Goal: Obtain resource: Download file/media

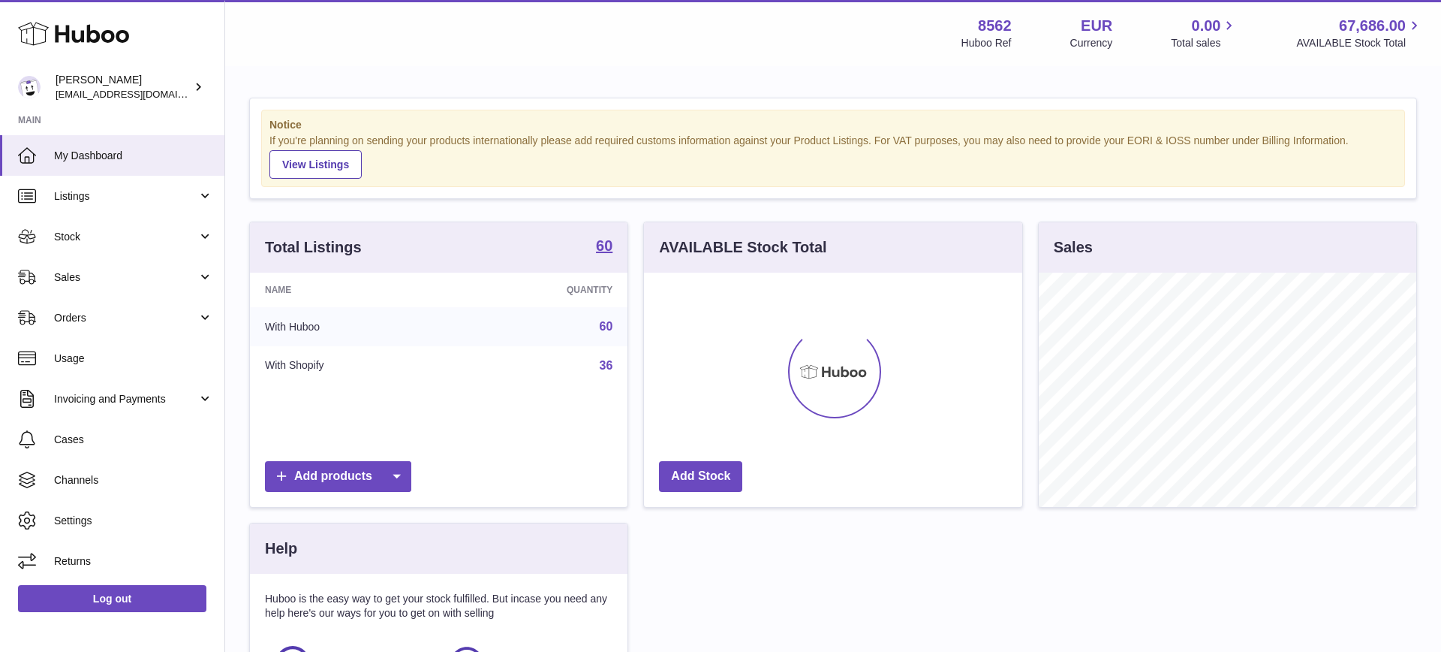
scroll to position [234, 378]
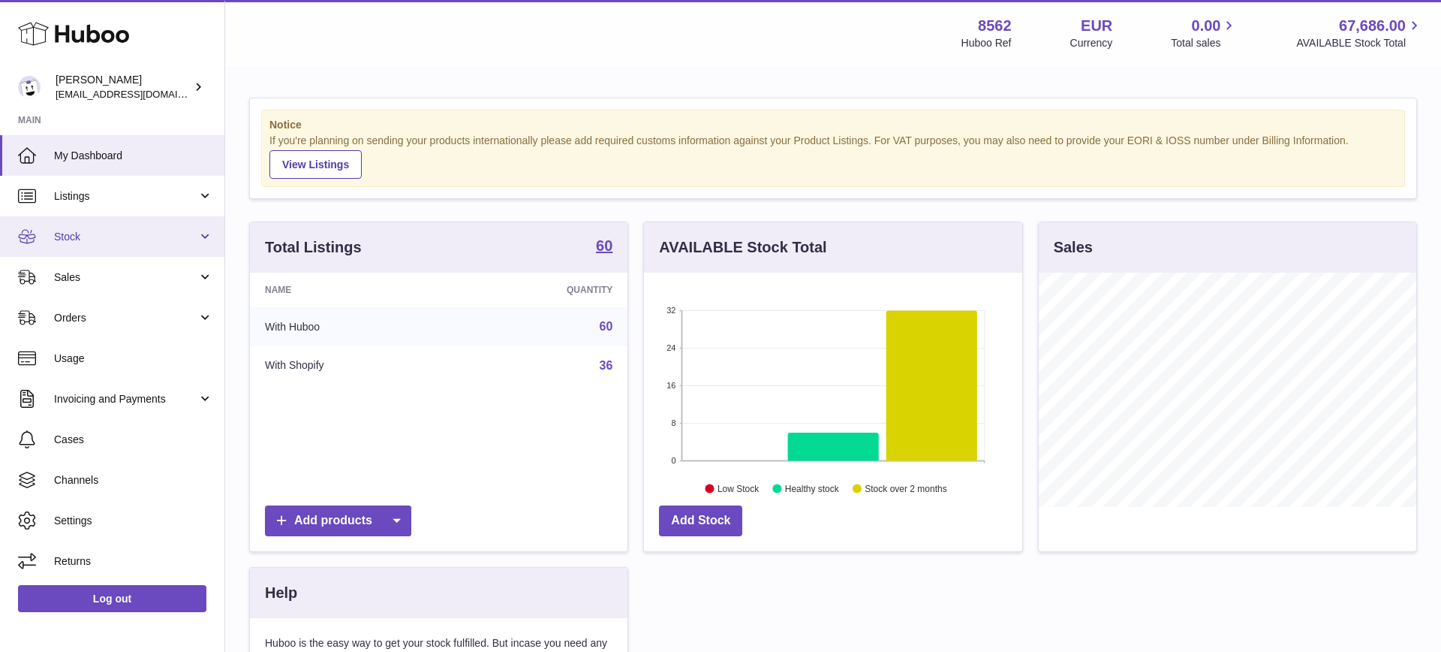
click at [131, 242] on span "Stock" at bounding box center [125, 237] width 143 height 14
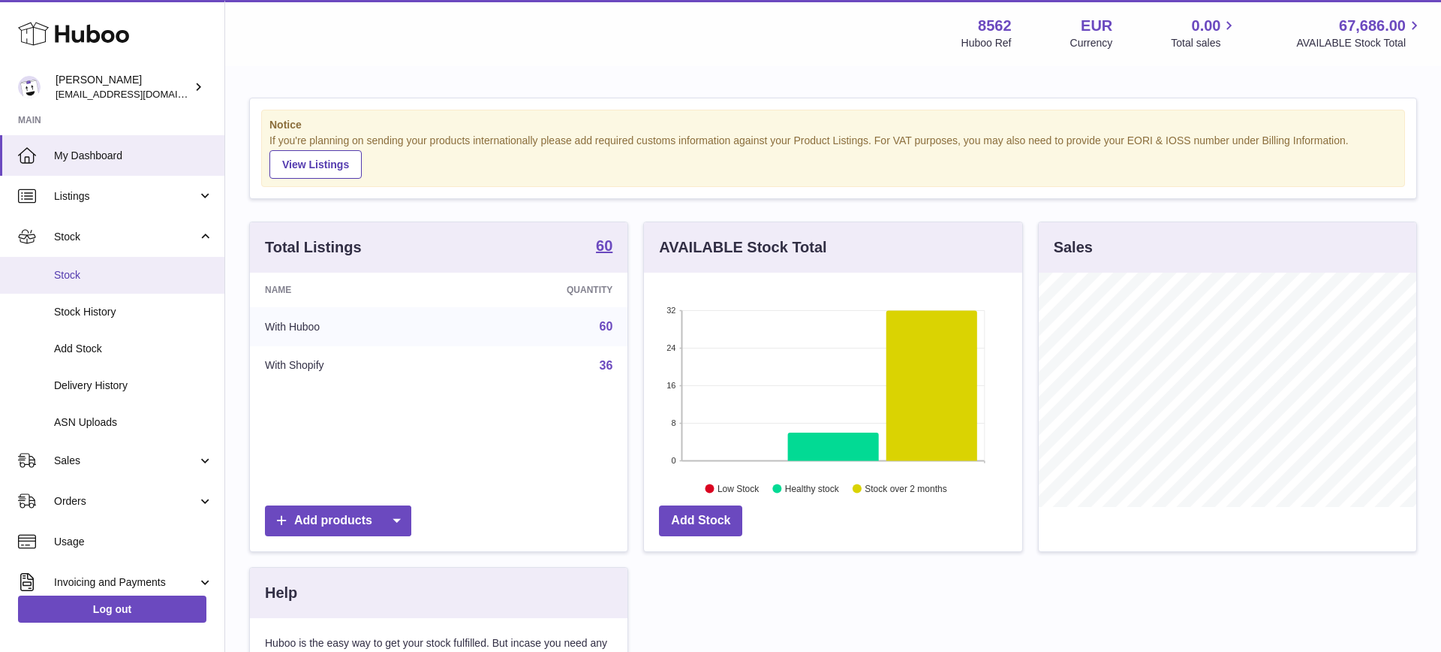
click at [125, 285] on link "Stock" at bounding box center [112, 275] width 224 height 37
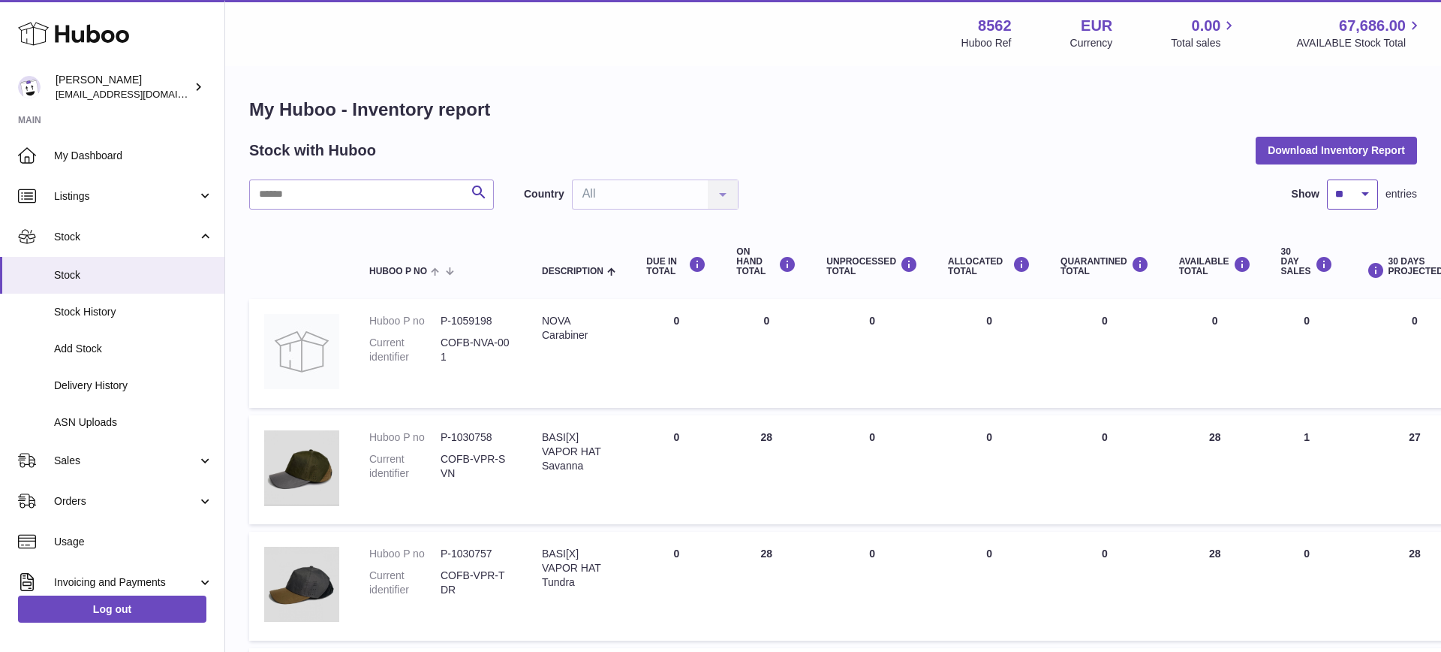
click at [1340, 193] on select "** ** ** ***" at bounding box center [1352, 194] width 51 height 30
select select "***"
click at [1327, 179] on select "** ** ** ***" at bounding box center [1352, 194] width 51 height 30
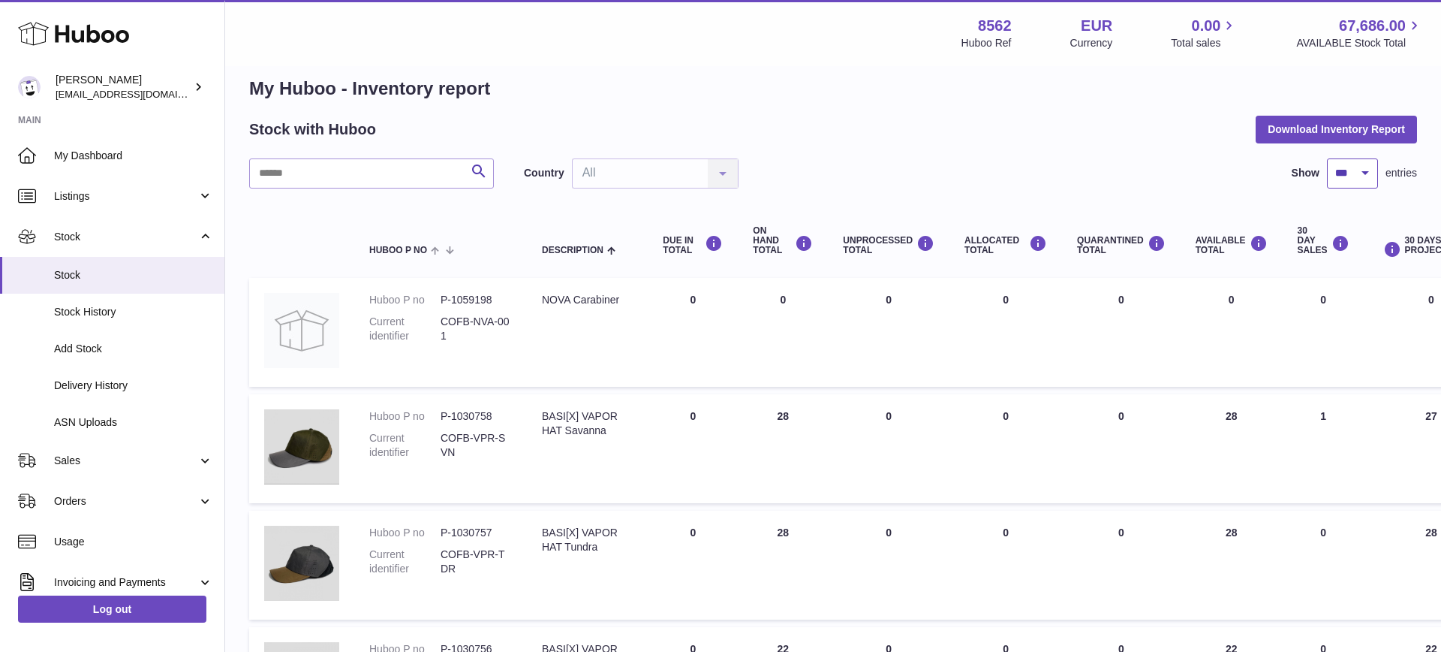
scroll to position [26, 0]
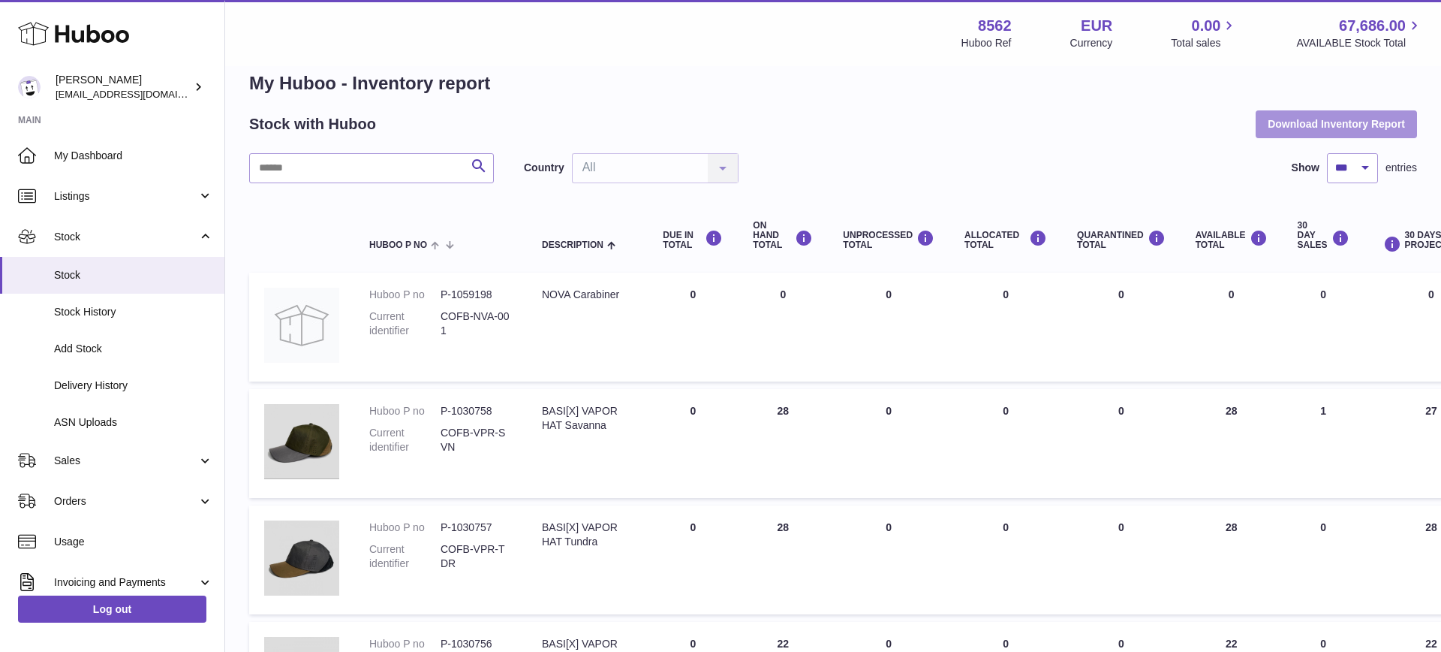
click at [1352, 121] on button "Download Inventory Report" at bounding box center [1336, 123] width 161 height 27
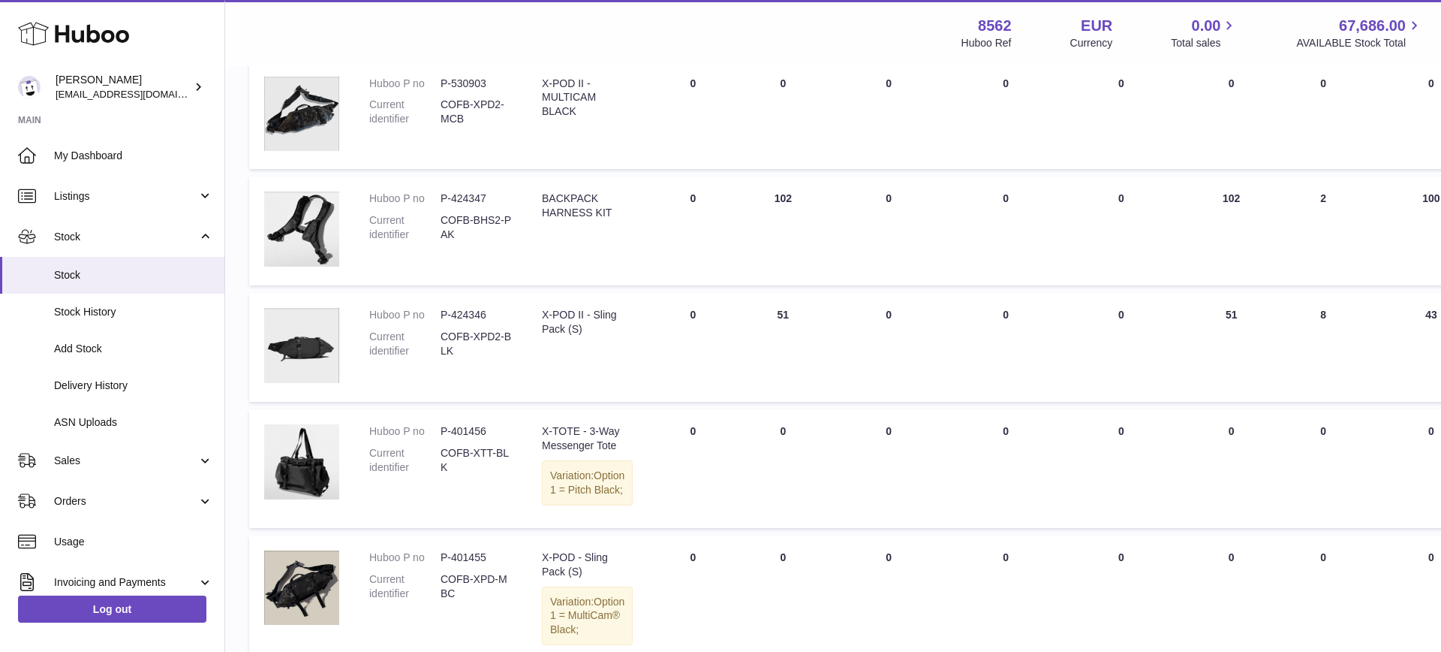
scroll to position [5116, 0]
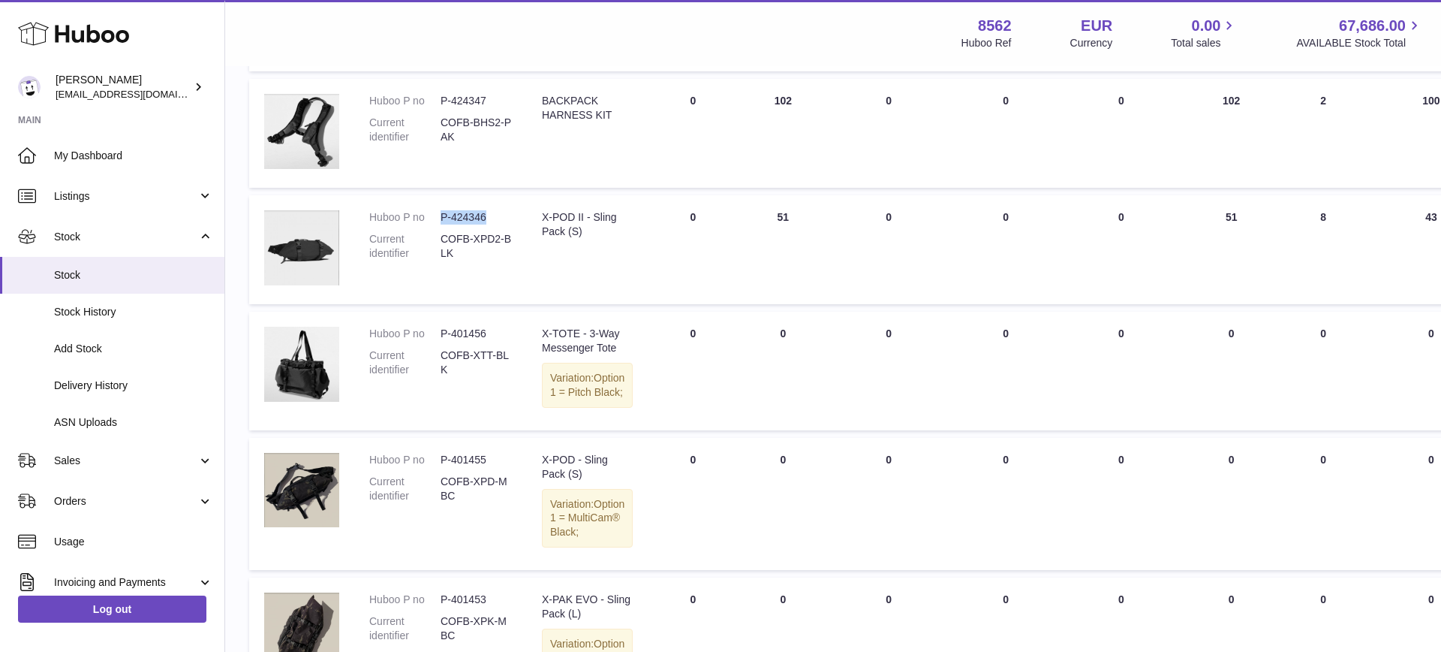
drag, startPoint x: 487, startPoint y: 274, endPoint x: 441, endPoint y: 275, distance: 45.8
click at [441, 224] on dd "P-424346" at bounding box center [476, 217] width 71 height 14
copy dd "P-424346"
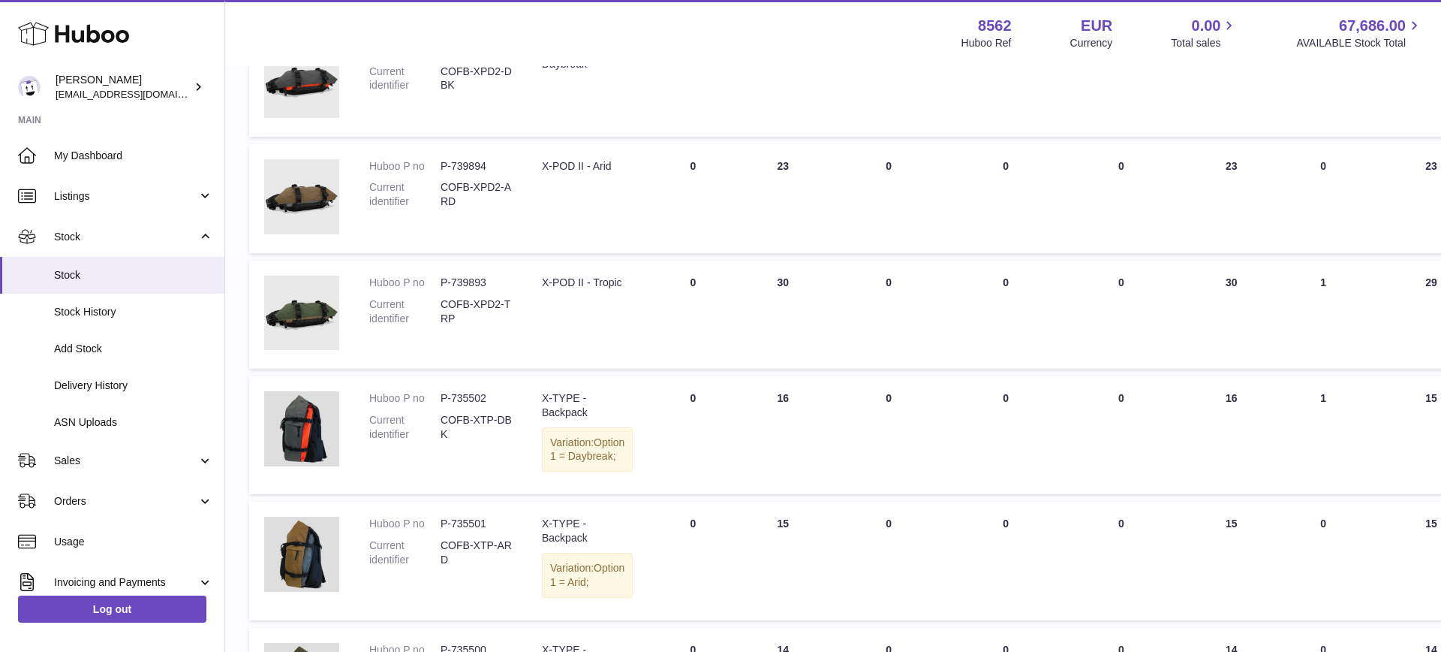
scroll to position [3765, 0]
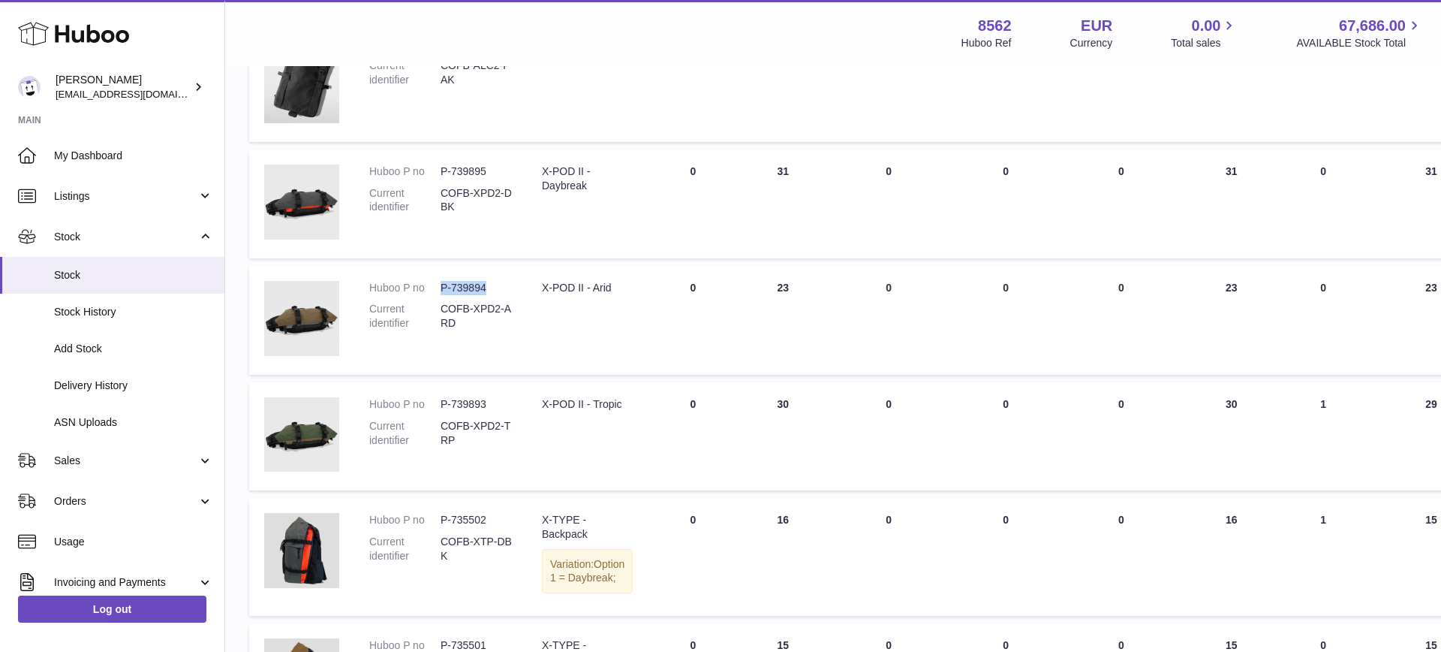
drag, startPoint x: 464, startPoint y: 289, endPoint x: 441, endPoint y: 289, distance: 22.5
click at [441, 289] on dd "P-739894" at bounding box center [476, 288] width 71 height 14
copy dd "P-739894"
drag, startPoint x: 472, startPoint y: 404, endPoint x: 440, endPoint y: 401, distance: 32.4
click at [441, 402] on dd "P-739893" at bounding box center [476, 404] width 71 height 14
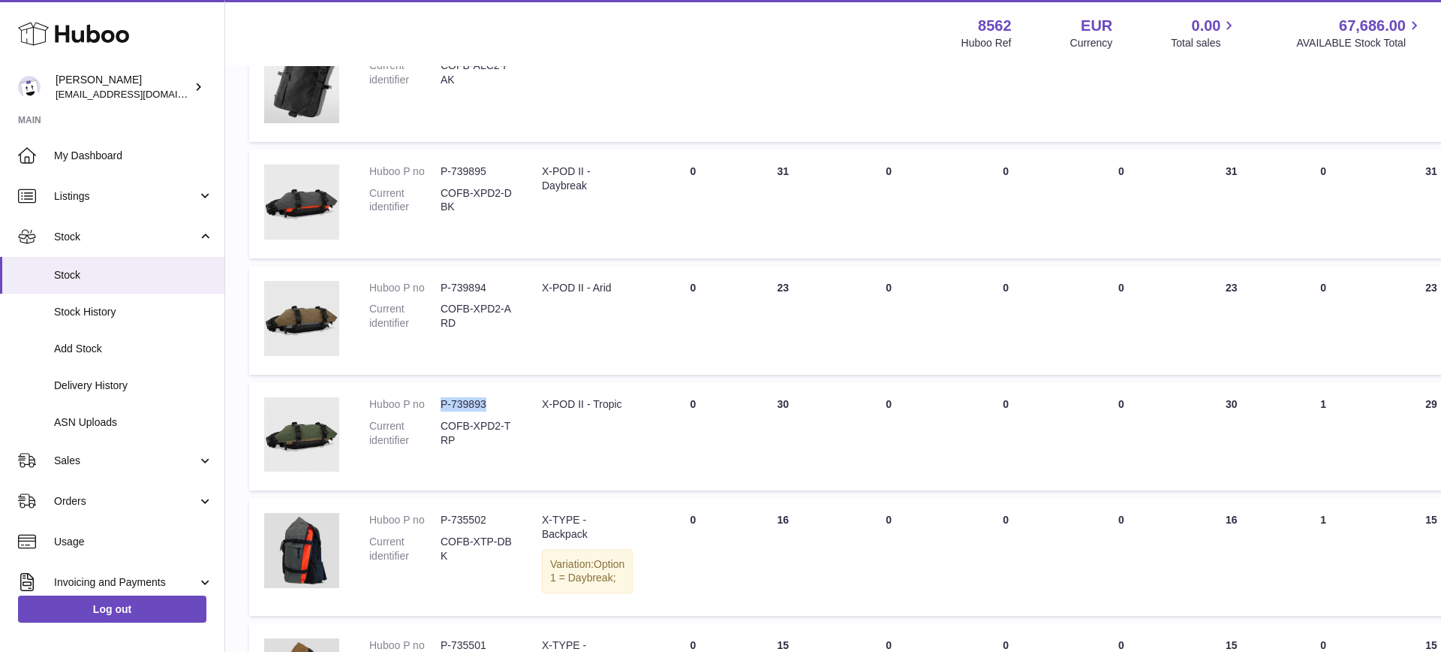
copy dd "P-739893"
drag, startPoint x: 484, startPoint y: 167, endPoint x: 442, endPoint y: 166, distance: 42.0
click at [442, 167] on dd "P-739895" at bounding box center [476, 171] width 71 height 14
copy dd "P-739895"
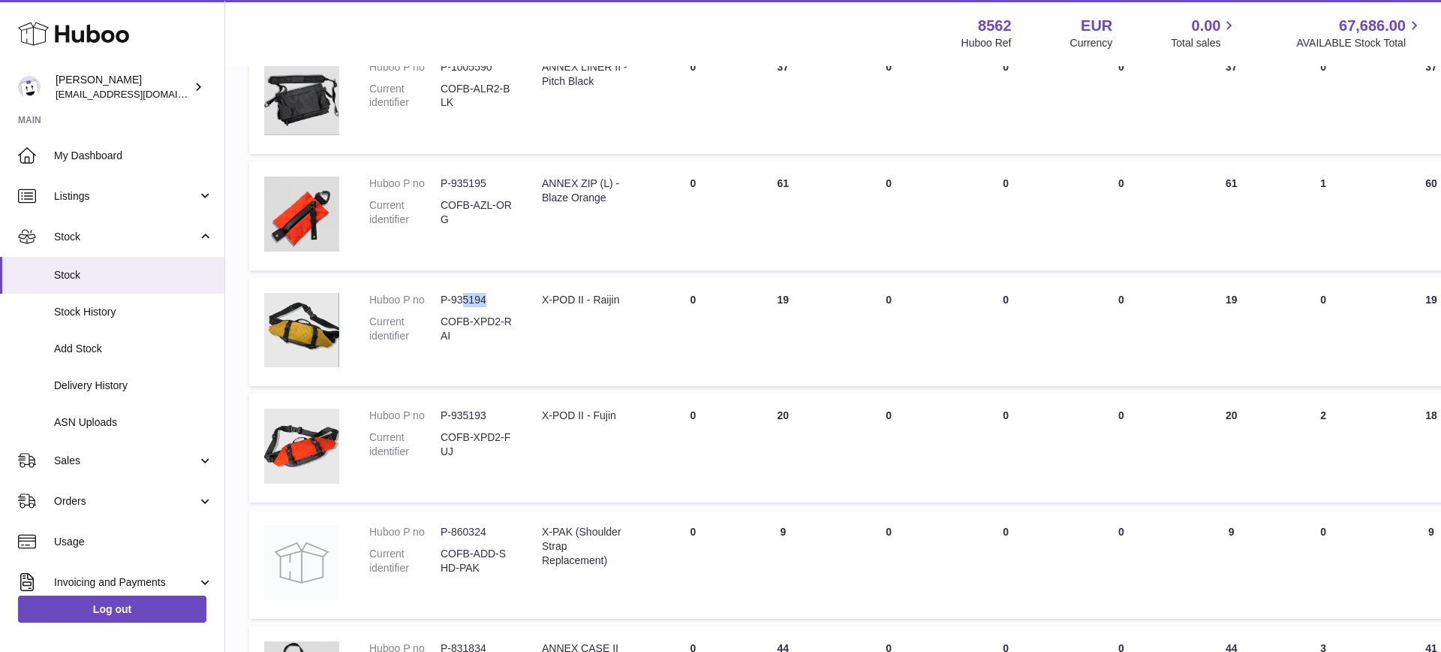
scroll to position [2814, 0]
drag, startPoint x: 485, startPoint y: 302, endPoint x: 439, endPoint y: 303, distance: 45.8
click at [439, 303] on dl "Huboo P no P-935194 Current identifier COFB-XPD2-RAI" at bounding box center [440, 320] width 143 height 58
copy dl "P-935194"
click at [483, 413] on dd "P-935193" at bounding box center [476, 414] width 71 height 14
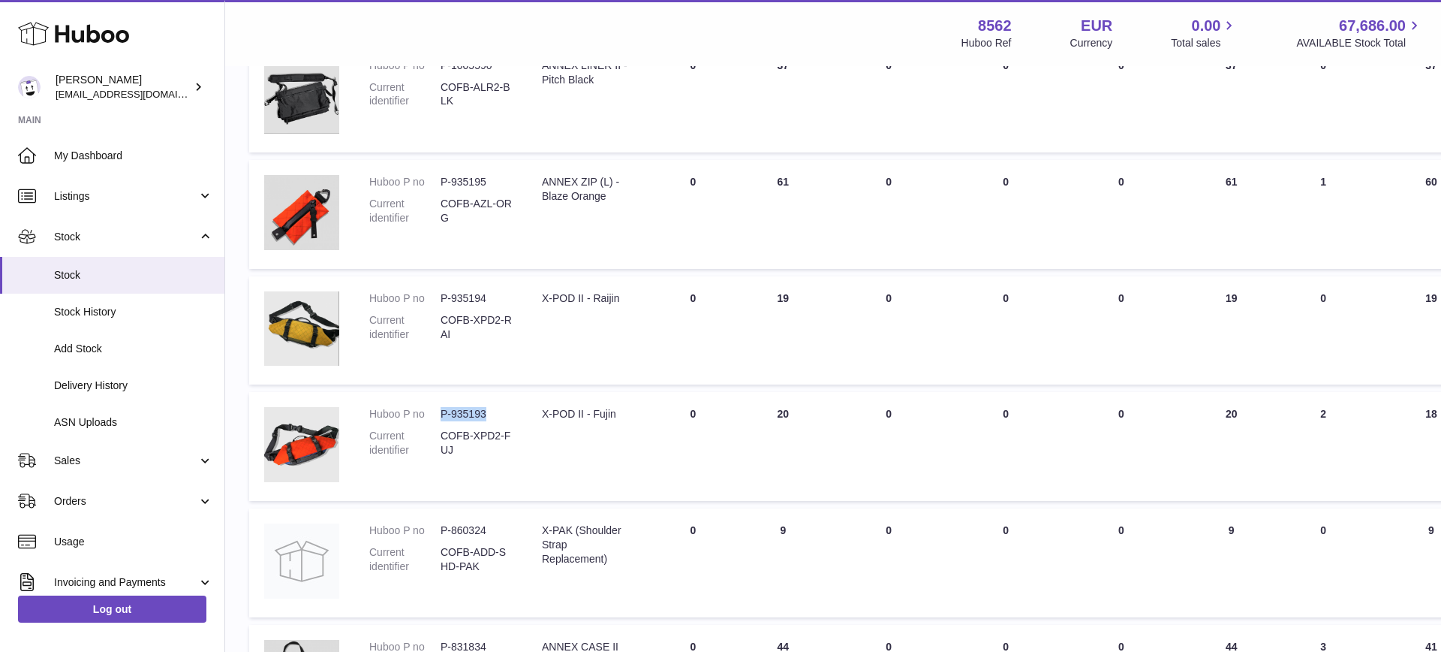
drag, startPoint x: 485, startPoint y: 412, endPoint x: 441, endPoint y: 414, distance: 43.6
click at [441, 414] on dd "P-935193" at bounding box center [476, 414] width 71 height 14
copy dd "P-935193"
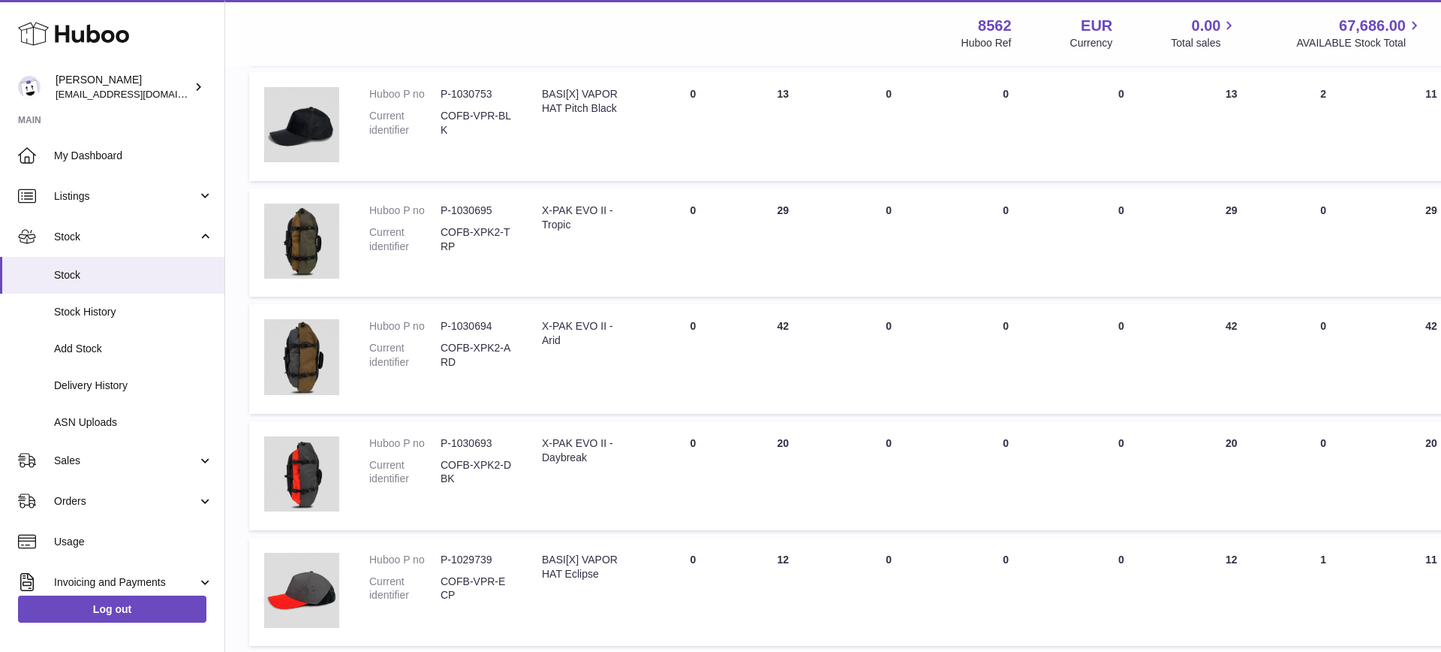
scroll to position [976, 0]
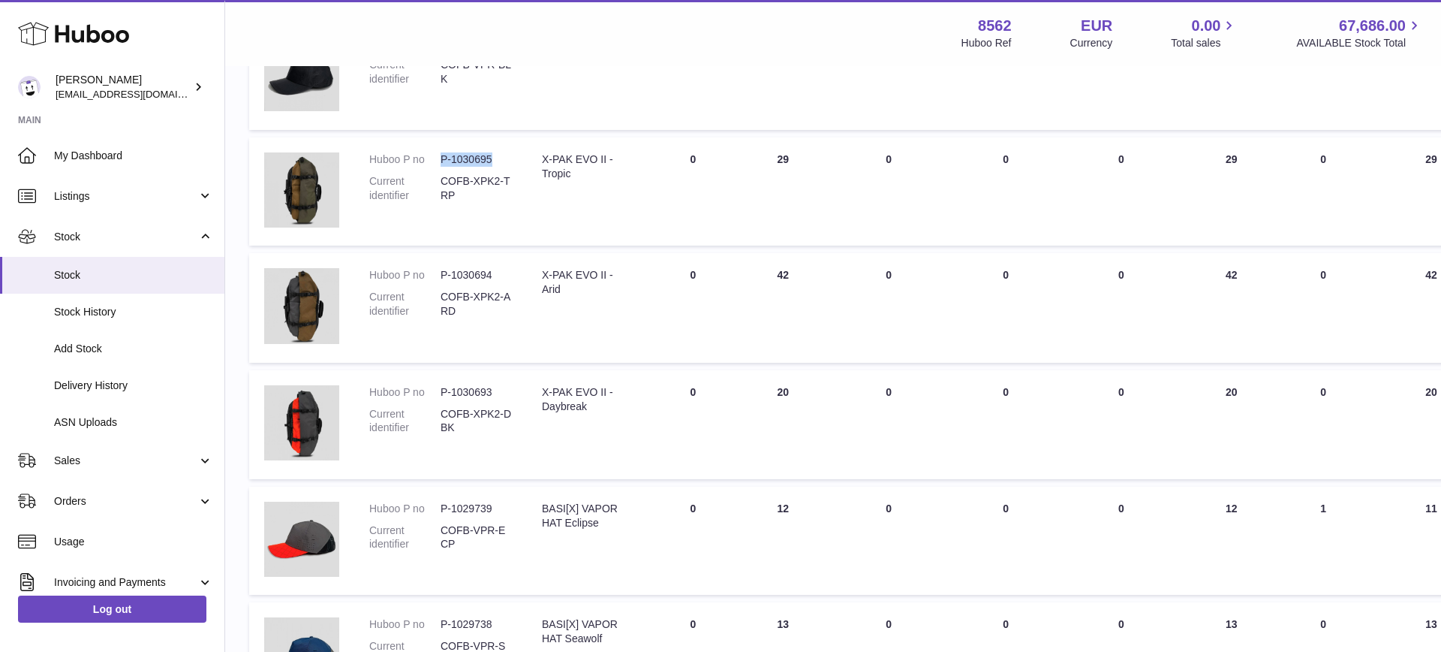
drag, startPoint x: 492, startPoint y: 158, endPoint x: 441, endPoint y: 162, distance: 51.9
click at [441, 162] on dd "P-1030695" at bounding box center [476, 159] width 71 height 14
copy dd "P-1030695"
drag, startPoint x: 491, startPoint y: 274, endPoint x: 441, endPoint y: 275, distance: 50.3
click at [441, 275] on dd "P-1030694" at bounding box center [476, 275] width 71 height 14
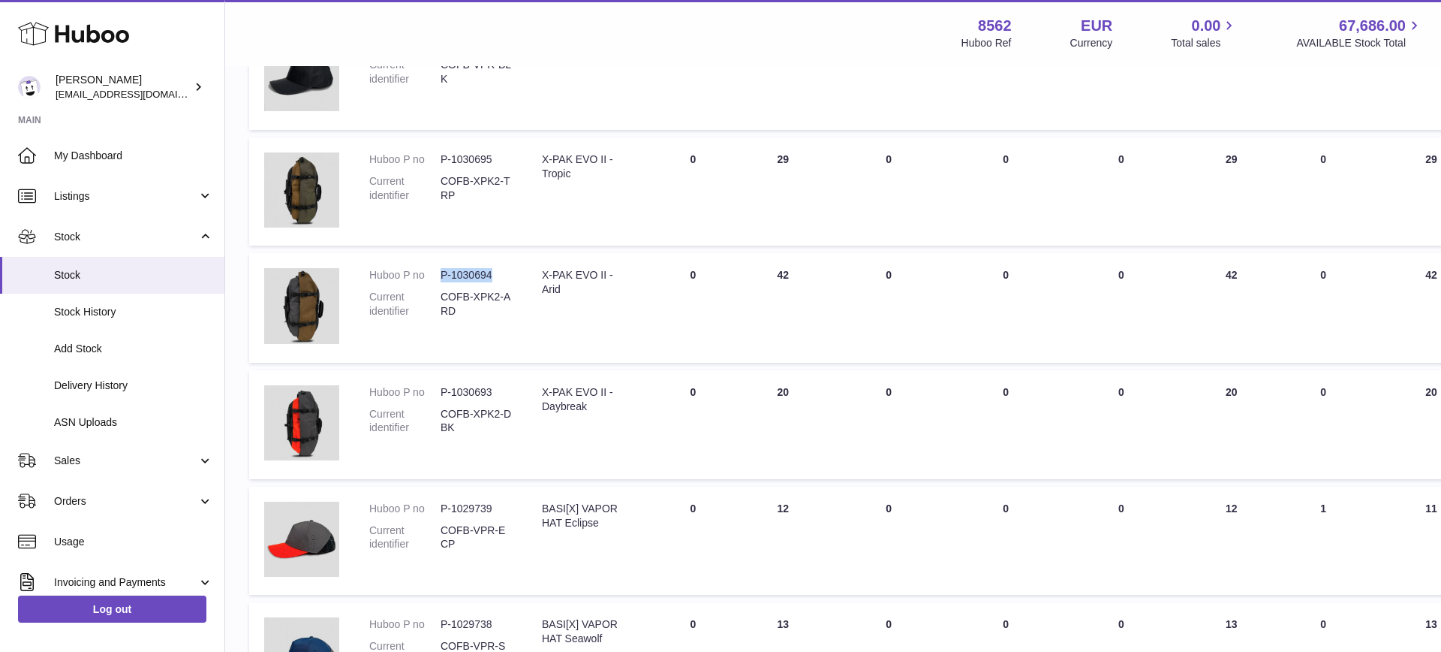
copy dd "P-1030694"
drag, startPoint x: 492, startPoint y: 395, endPoint x: 443, endPoint y: 393, distance: 49.6
click at [443, 393] on dd "P-1030693" at bounding box center [476, 392] width 71 height 14
copy dd "P-1030693"
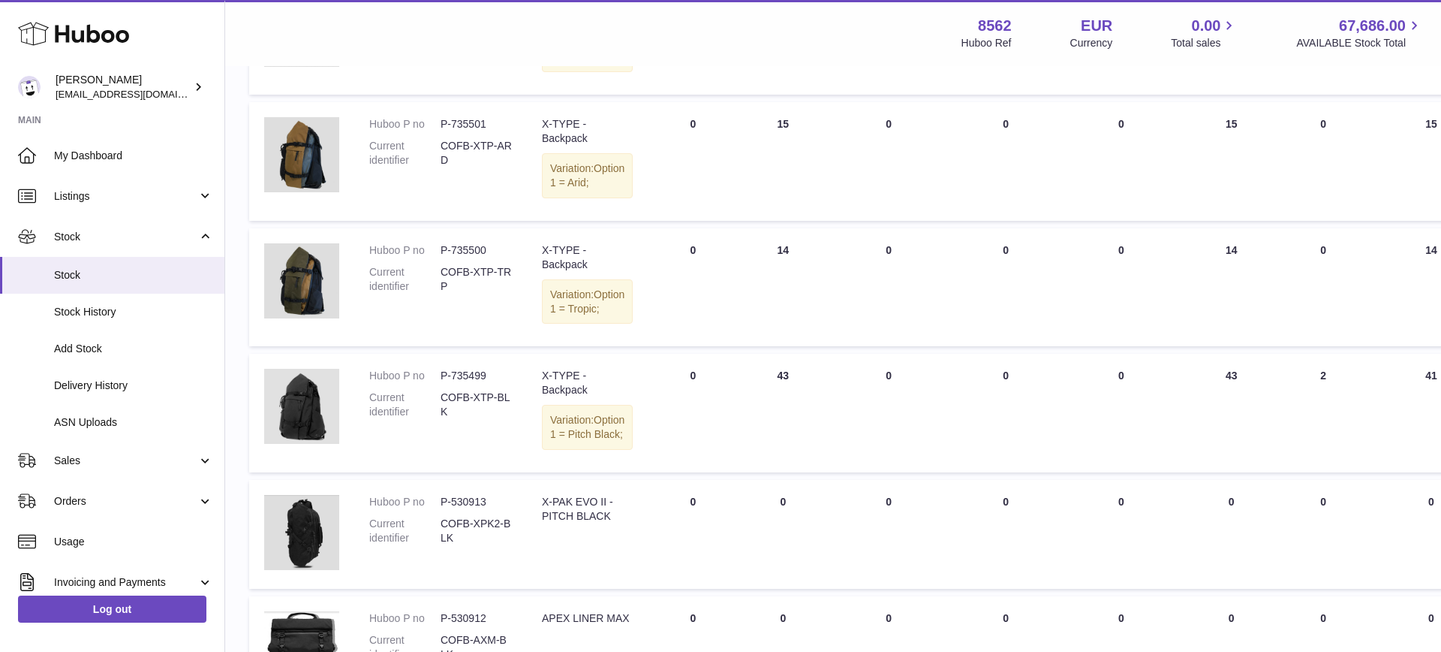
scroll to position [4293, 0]
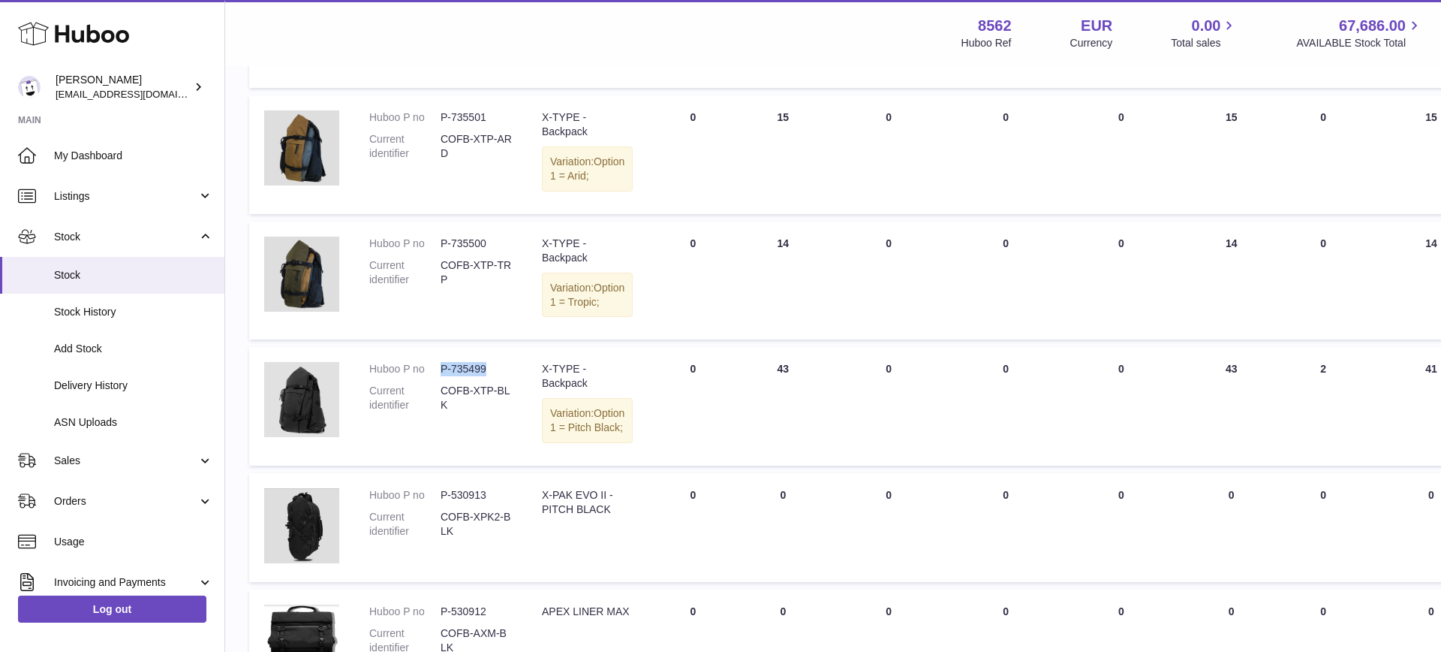
drag, startPoint x: 486, startPoint y: 411, endPoint x: 445, endPoint y: 406, distance: 40.8
click at [436, 411] on dl "Huboo P no P-735499 Current identifier COFB-XTP-BLK" at bounding box center [440, 391] width 143 height 58
copy dl "P-735499"
drag, startPoint x: 485, startPoint y: 272, endPoint x: 441, endPoint y: 272, distance: 43.5
click at [441, 251] on dd "P-735500" at bounding box center [476, 243] width 71 height 14
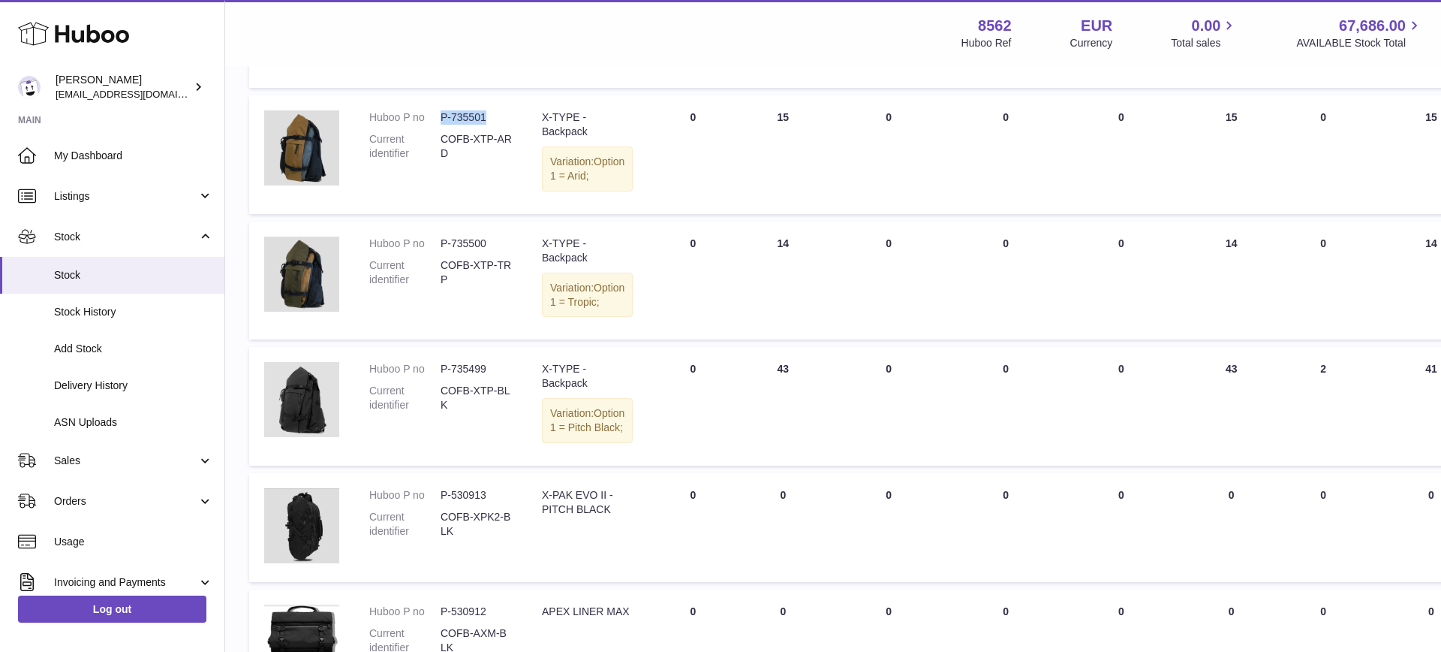
drag, startPoint x: 483, startPoint y: 131, endPoint x: 444, endPoint y: 133, distance: 39.1
click at [442, 125] on dd "P-735501" at bounding box center [476, 117] width 71 height 14
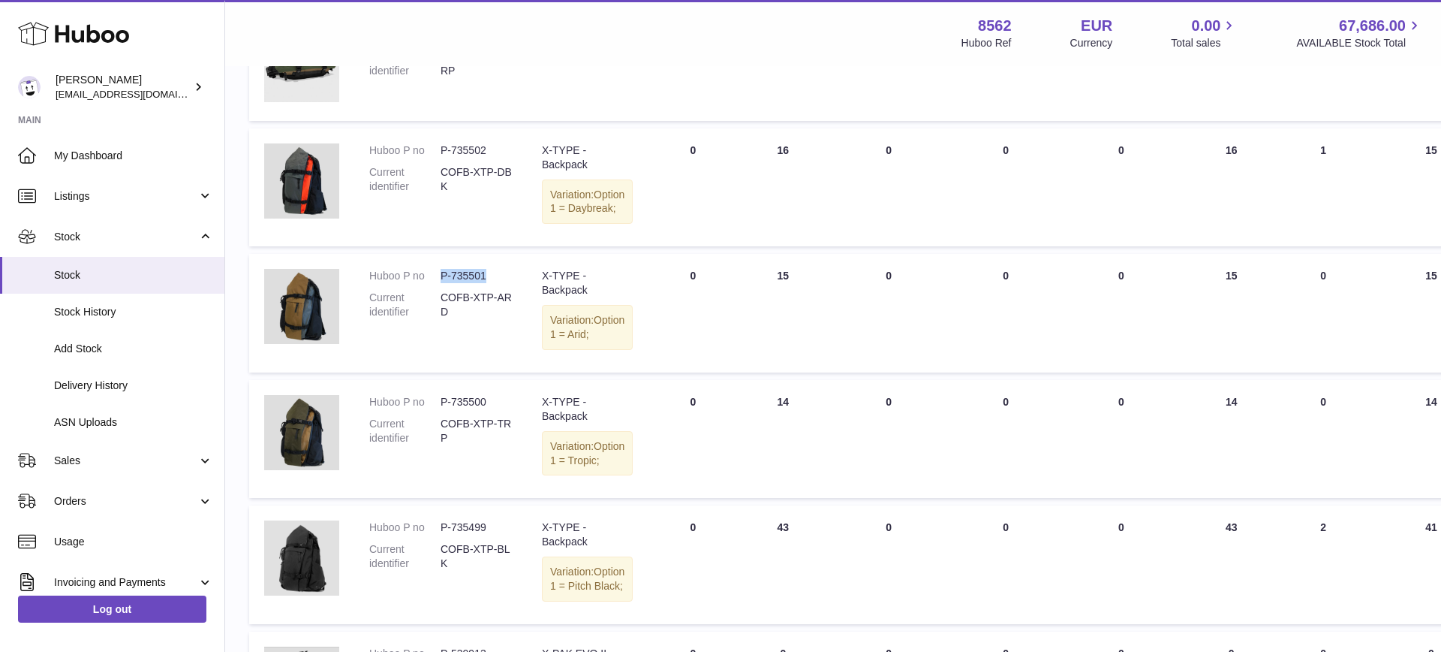
scroll to position [4111, 0]
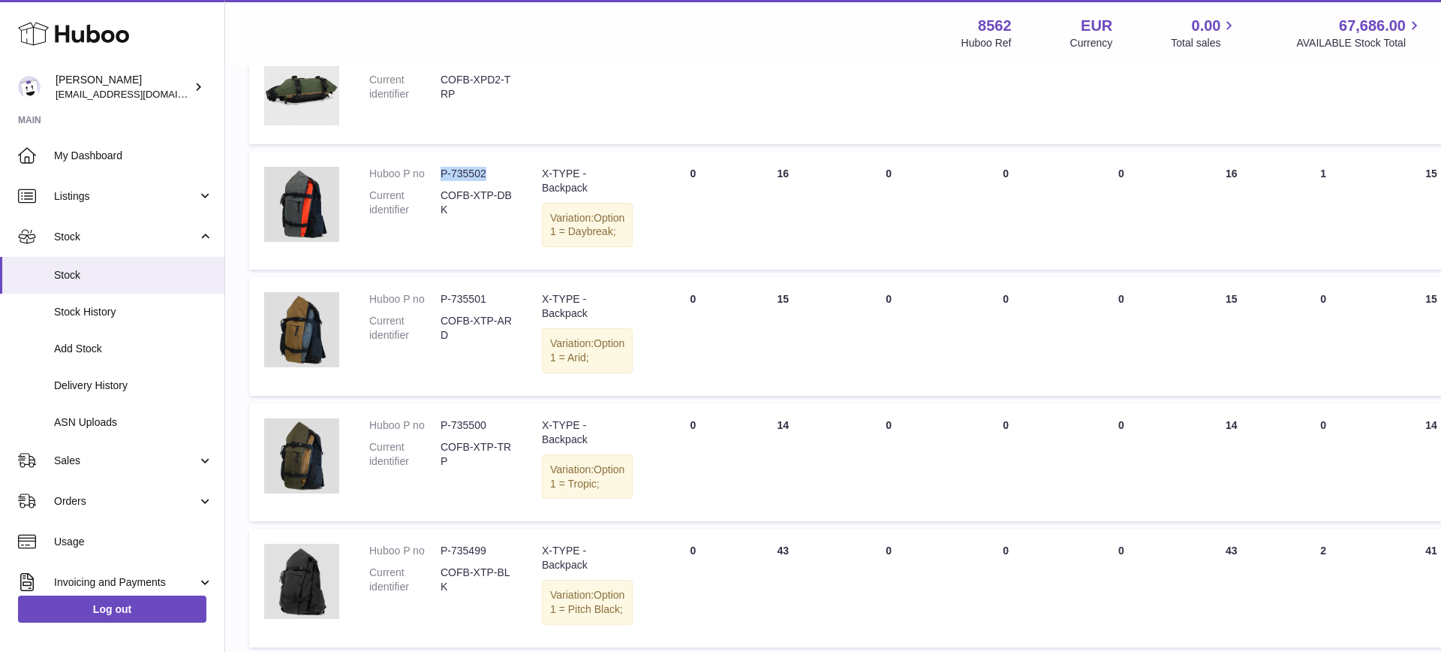
drag, startPoint x: 484, startPoint y: 171, endPoint x: 444, endPoint y: 173, distance: 40.6
click at [442, 175] on dd "P-735502" at bounding box center [476, 174] width 71 height 14
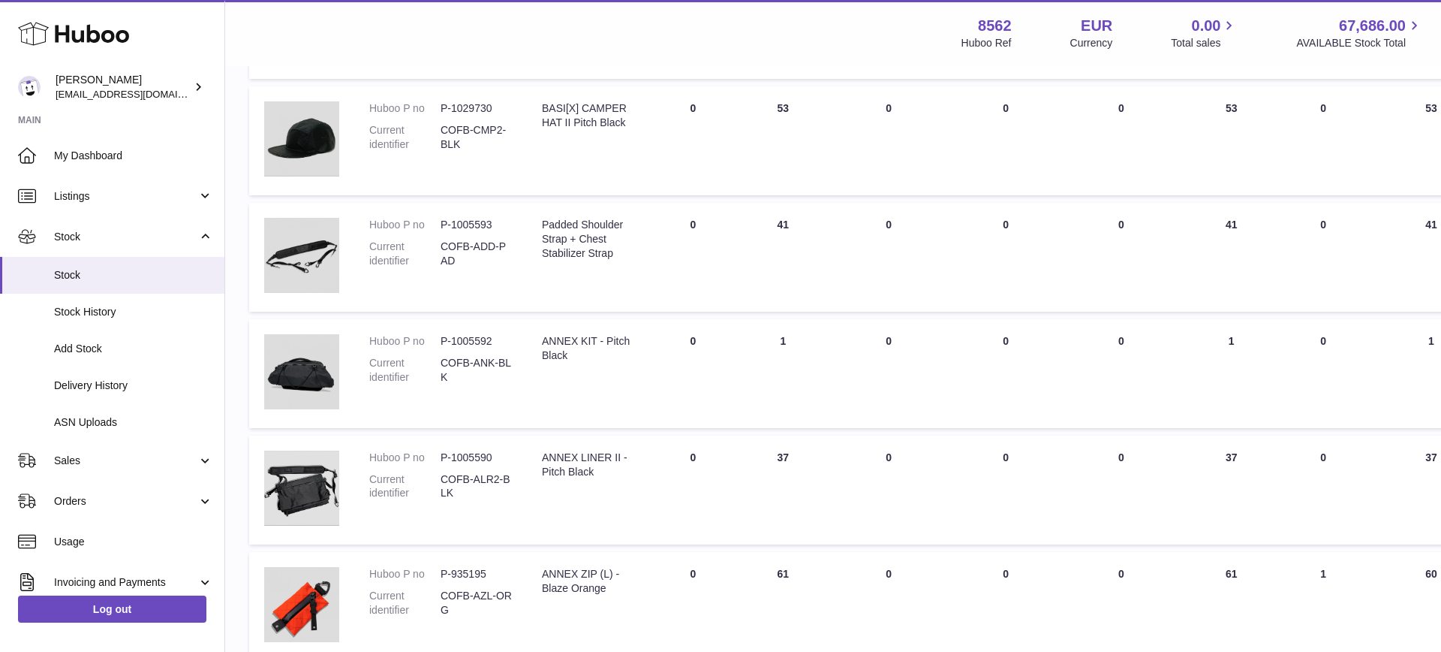
scroll to position [2427, 0]
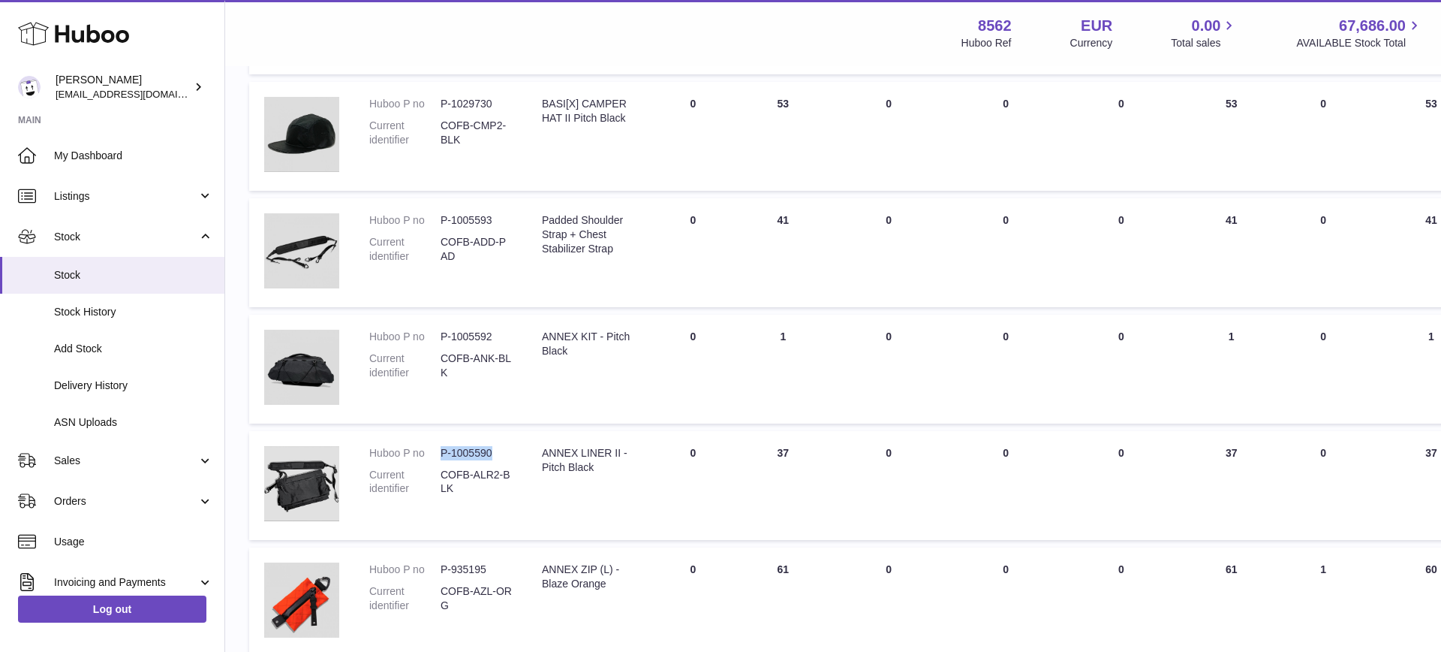
drag, startPoint x: 491, startPoint y: 456, endPoint x: 444, endPoint y: 452, distance: 47.4
click at [441, 454] on dd "P-1005590" at bounding box center [476, 453] width 71 height 14
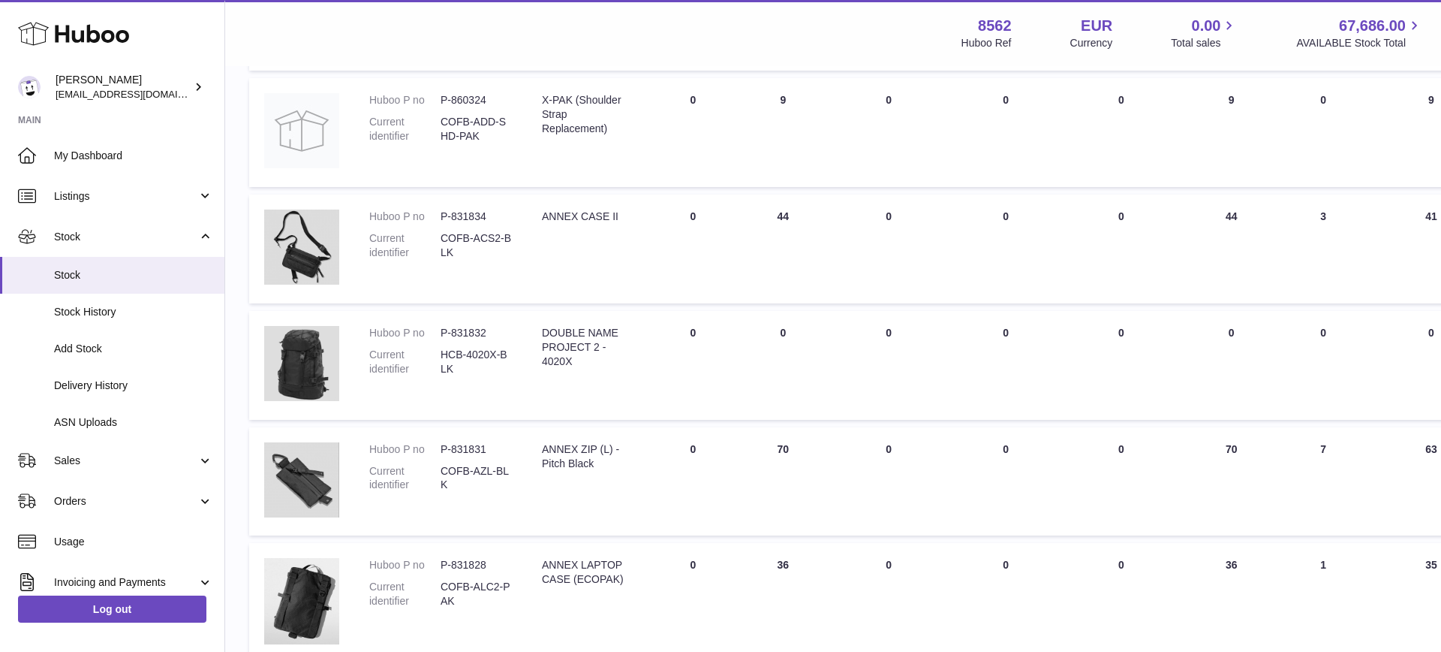
scroll to position [3286, 0]
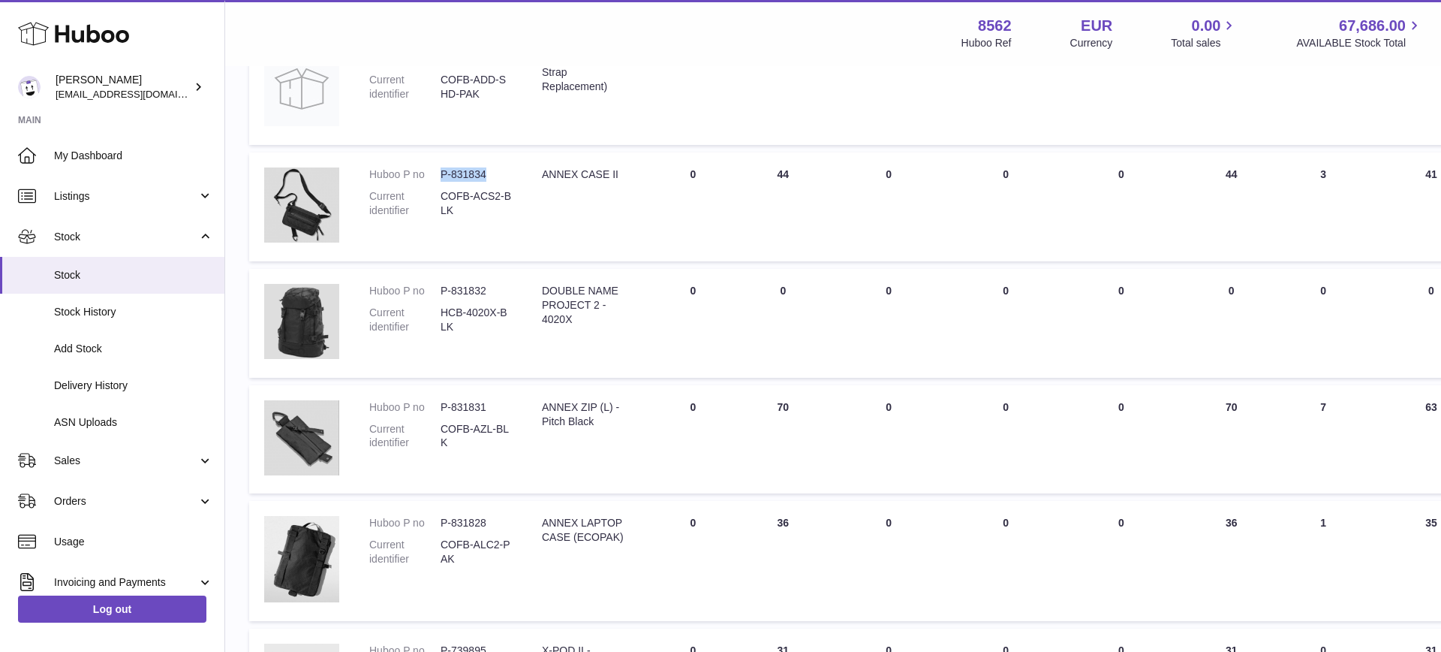
drag, startPoint x: 478, startPoint y: 171, endPoint x: 446, endPoint y: 170, distance: 32.3
click at [444, 172] on dd "P-831834" at bounding box center [476, 174] width 71 height 14
drag, startPoint x: 442, startPoint y: 174, endPoint x: 487, endPoint y: 173, distance: 45.1
click at [487, 173] on dd "P-831834" at bounding box center [476, 174] width 71 height 14
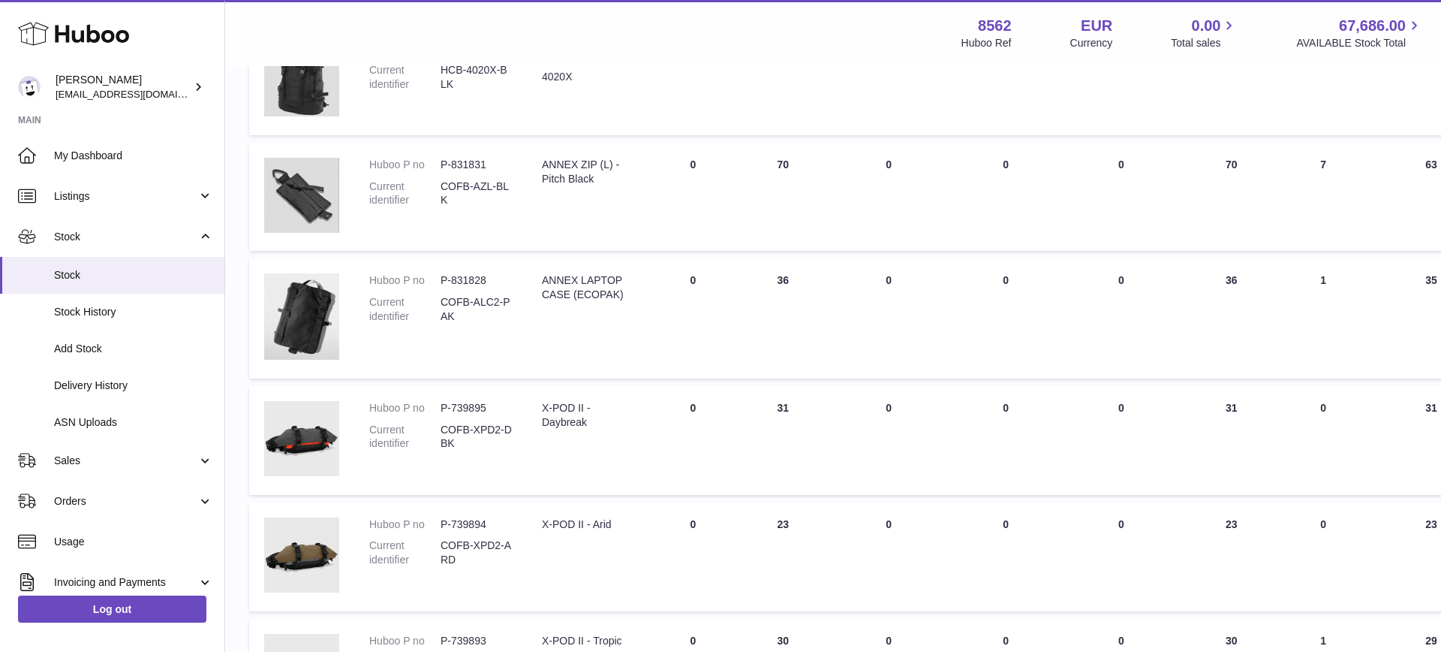
scroll to position [3528, 0]
drag, startPoint x: 486, startPoint y: 164, endPoint x: 444, endPoint y: 164, distance: 42.0
click at [442, 164] on dd "P-831831" at bounding box center [476, 165] width 71 height 14
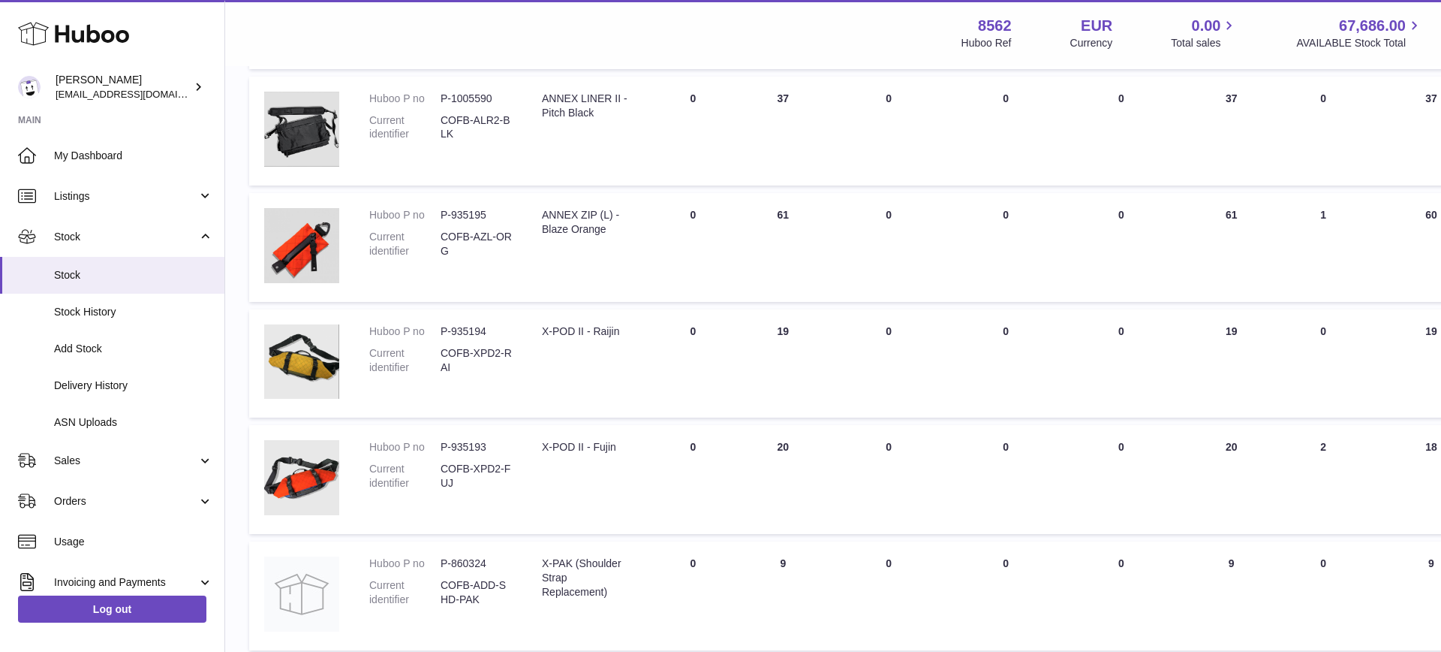
scroll to position [2647, 0]
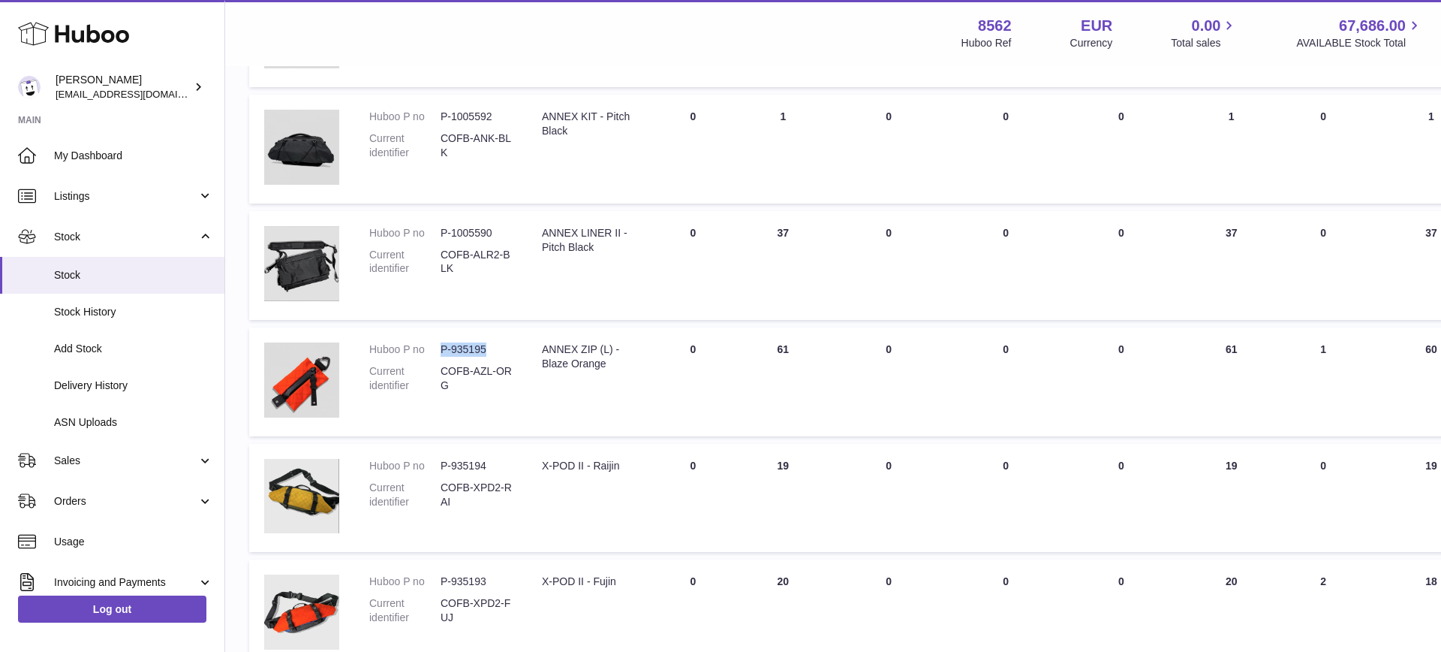
drag, startPoint x: 486, startPoint y: 348, endPoint x: 438, endPoint y: 348, distance: 47.3
click at [438, 348] on dl "Huboo P no P-935195 Current identifier COFB-AZL-ORG" at bounding box center [440, 371] width 143 height 58
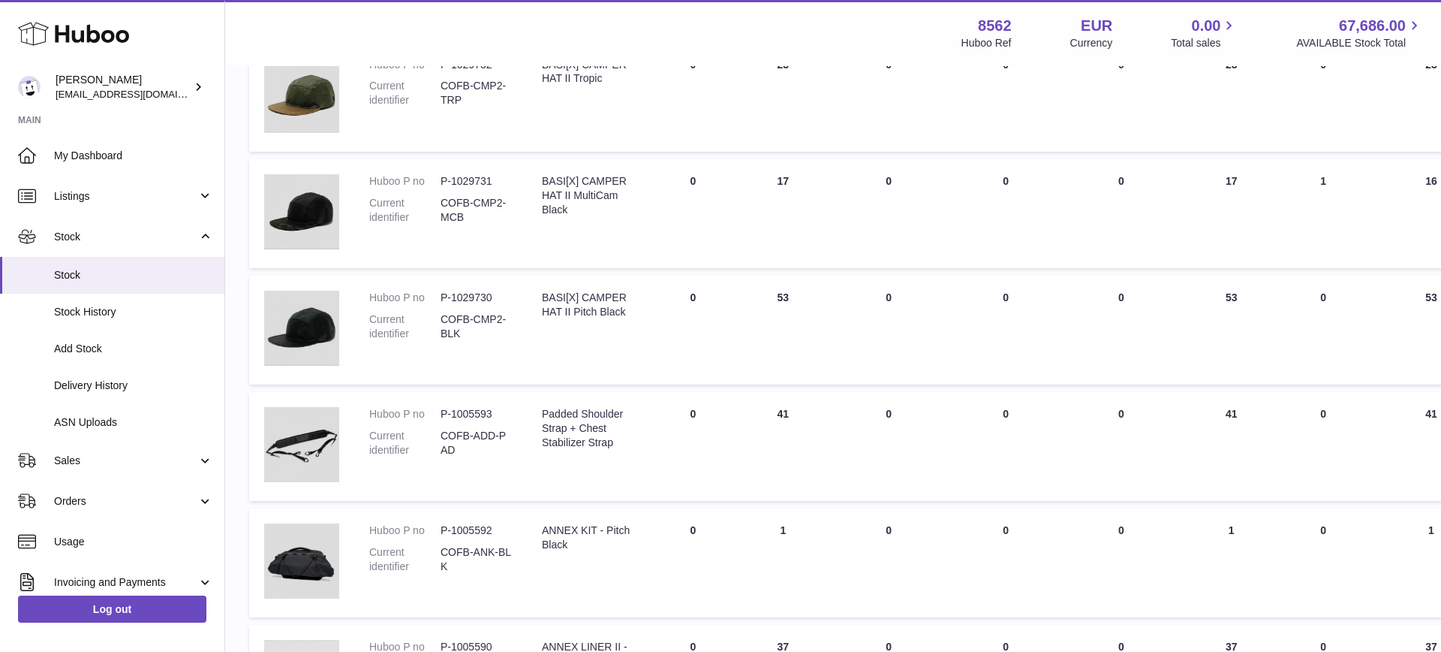
scroll to position [2273, 0]
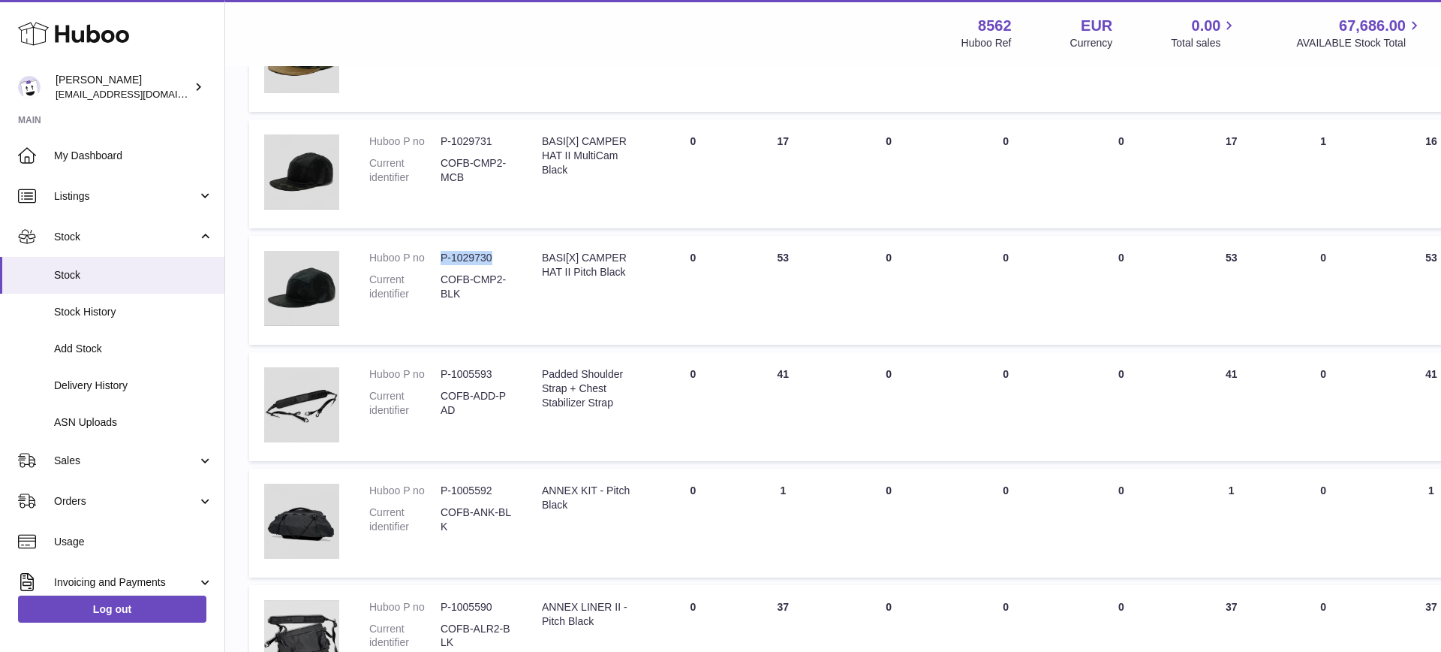
drag, startPoint x: 492, startPoint y: 256, endPoint x: 447, endPoint y: 259, distance: 45.1
click at [439, 257] on dl "Huboo P no P-1029730 Current identifier COFB-CMP2-BLK" at bounding box center [440, 280] width 143 height 58
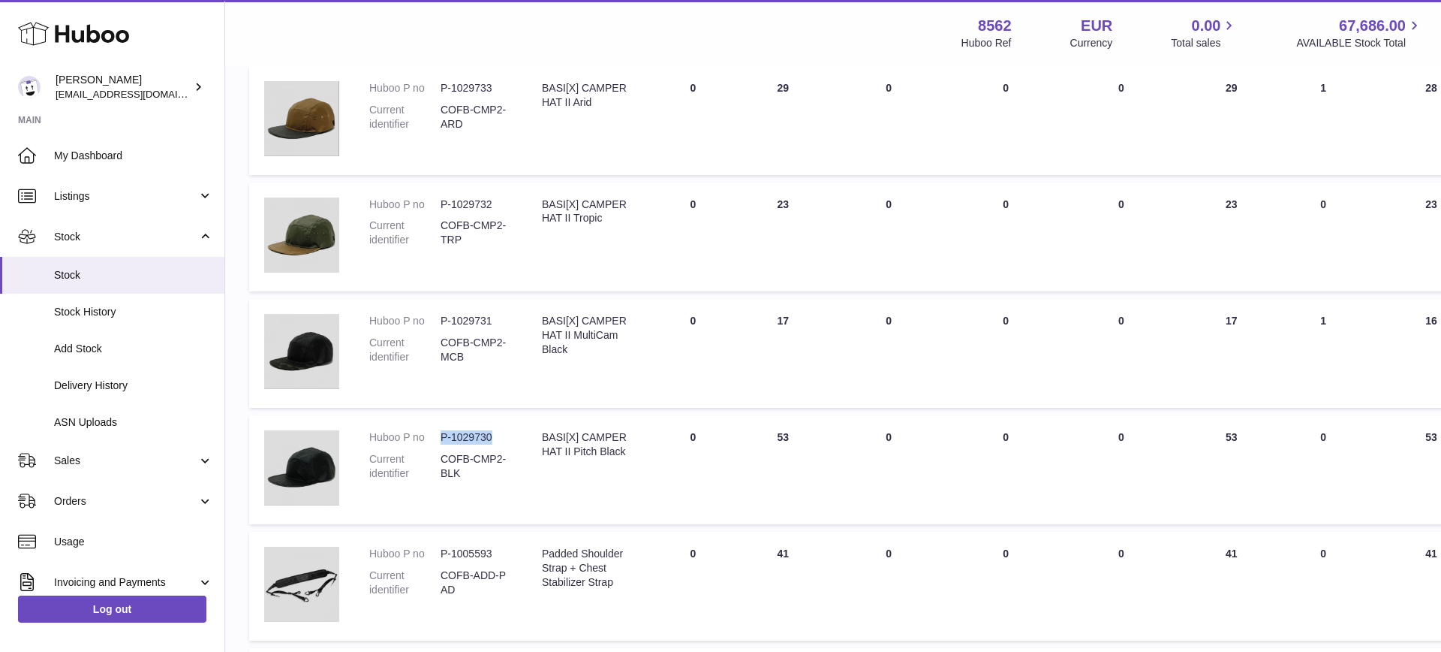
scroll to position [2075, 0]
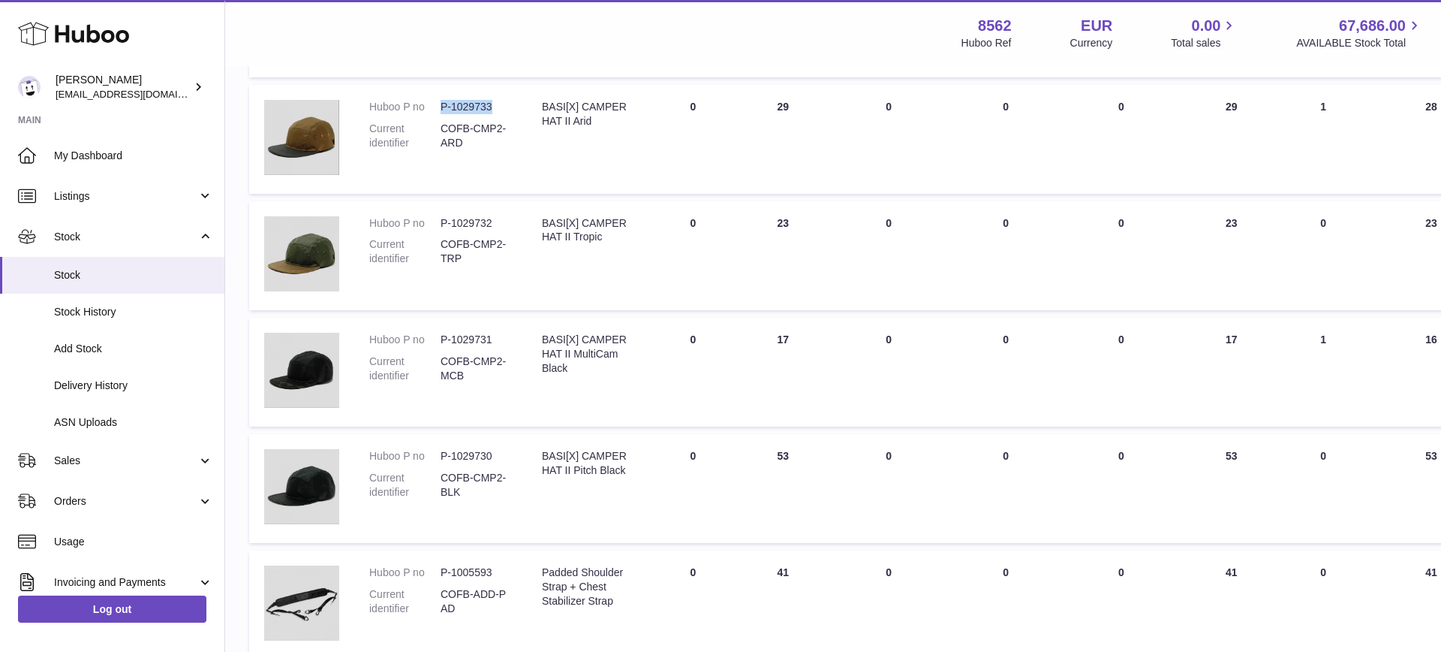
drag, startPoint x: 491, startPoint y: 106, endPoint x: 443, endPoint y: 108, distance: 48.1
click at [441, 108] on dd "P-1029733" at bounding box center [476, 107] width 71 height 14
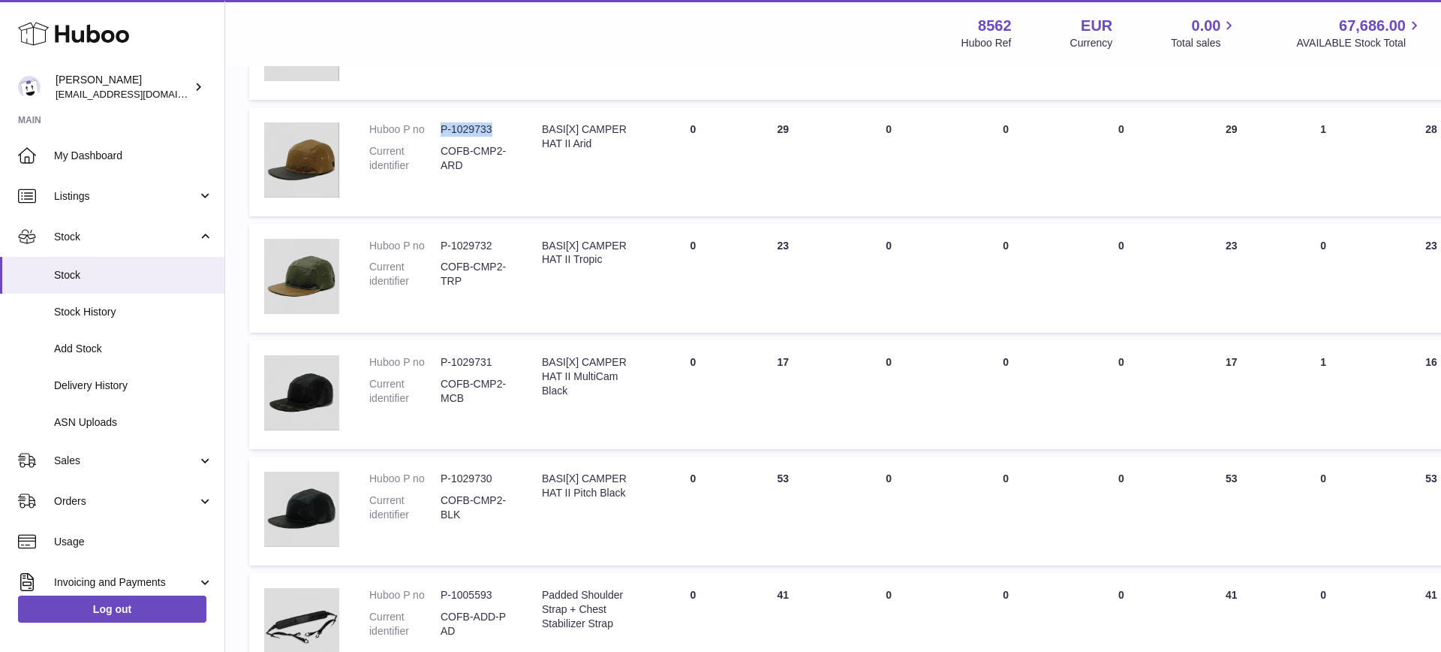
scroll to position [2051, 0]
drag, startPoint x: 491, startPoint y: 242, endPoint x: 441, endPoint y: 243, distance: 50.3
click at [441, 243] on dd "P-1029732" at bounding box center [476, 246] width 71 height 14
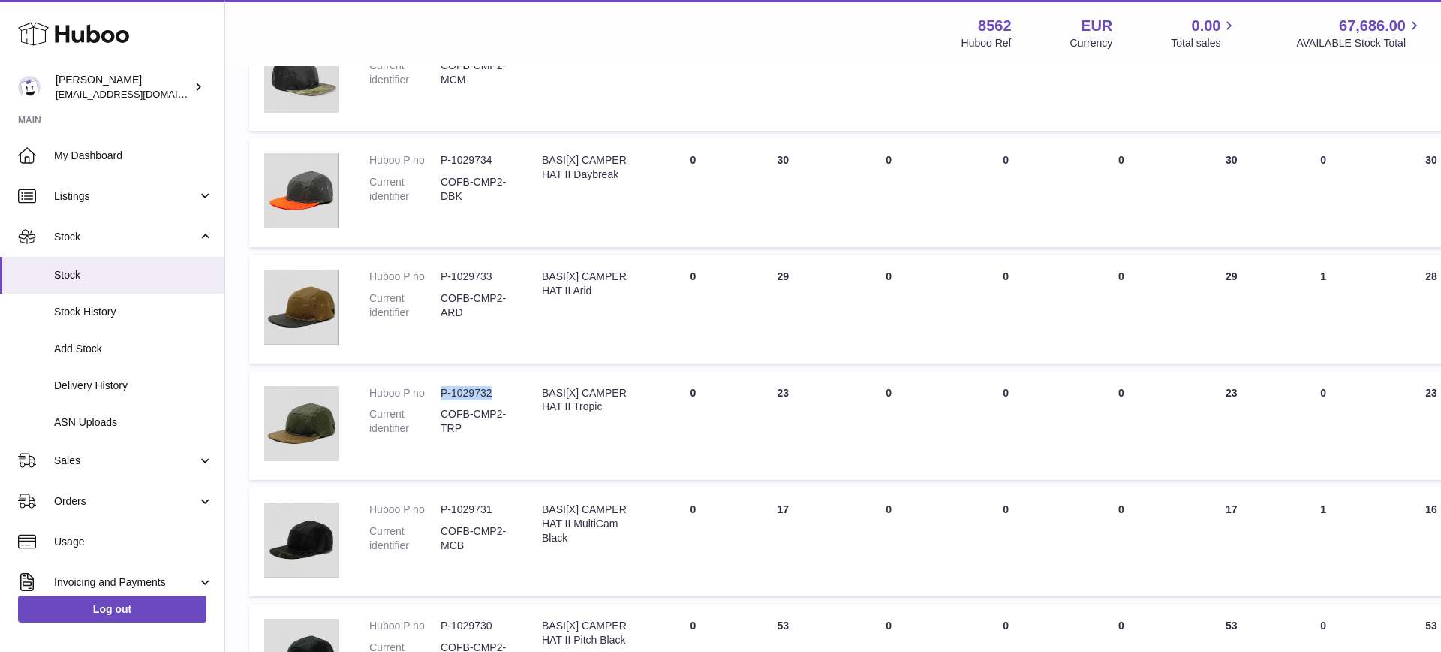
scroll to position [1883, 0]
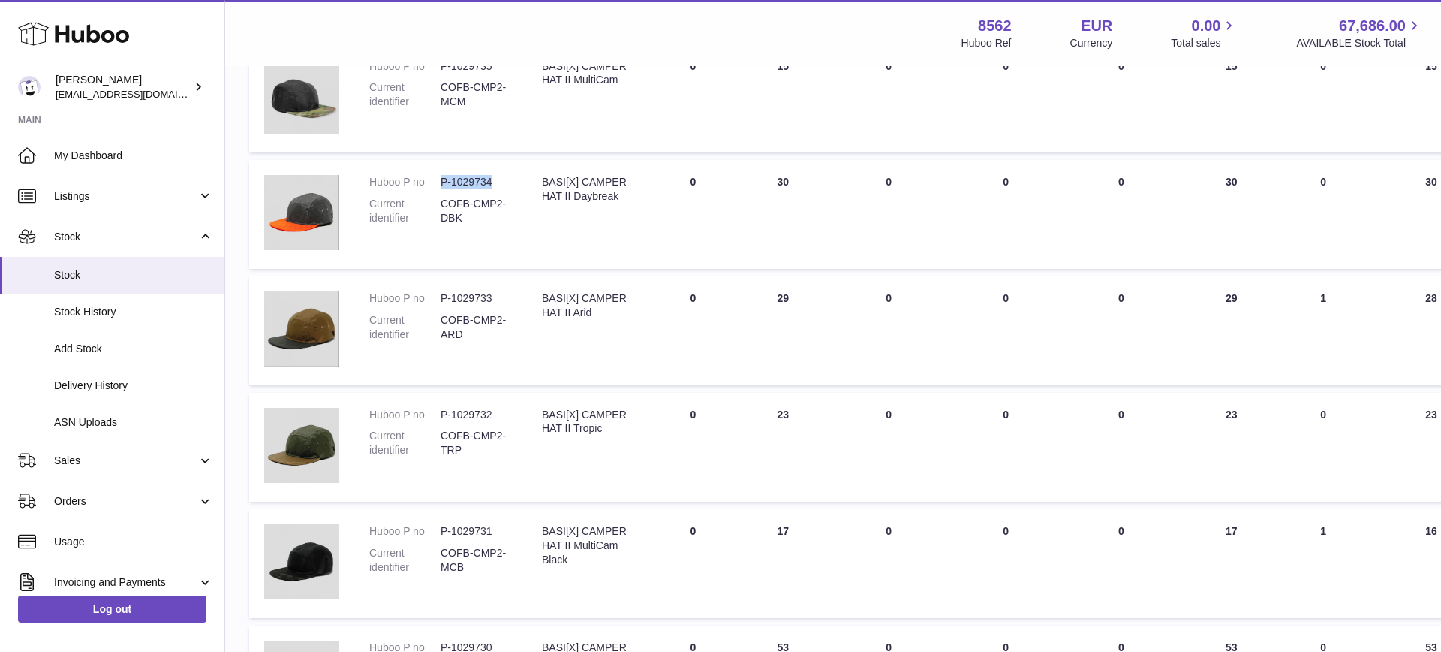
drag, startPoint x: 489, startPoint y: 180, endPoint x: 444, endPoint y: 176, distance: 45.2
click at [444, 177] on dd "P-1029734" at bounding box center [476, 182] width 71 height 14
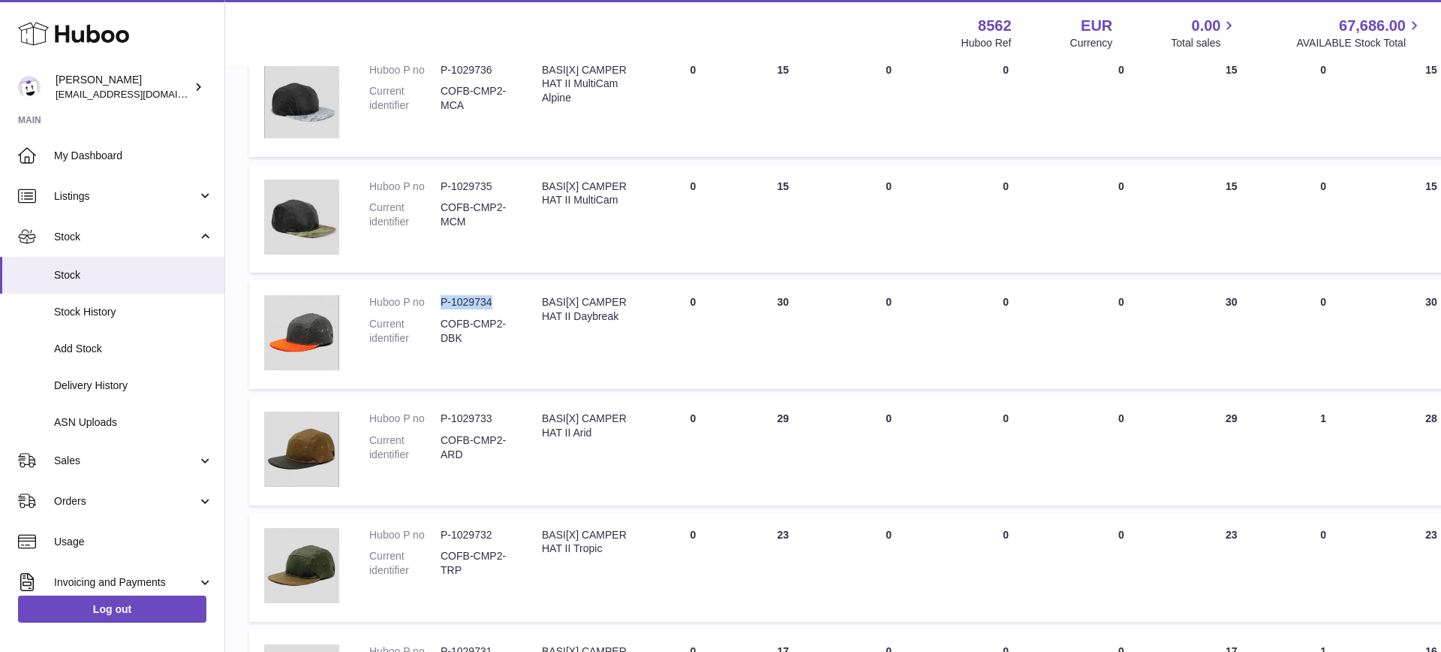
scroll to position [1762, 0]
drag, startPoint x: 490, startPoint y: 183, endPoint x: 442, endPoint y: 182, distance: 48.1
click at [442, 182] on dd "P-1029735" at bounding box center [476, 187] width 71 height 14
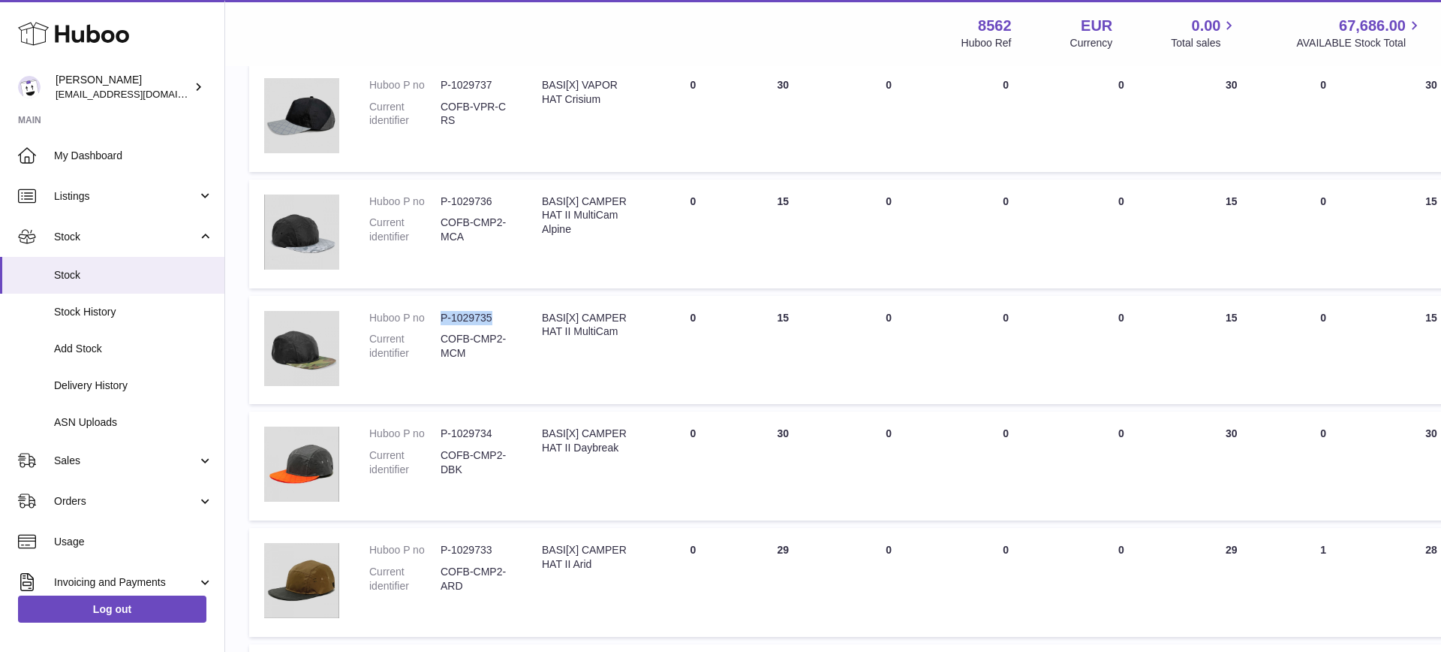
scroll to position [1606, 0]
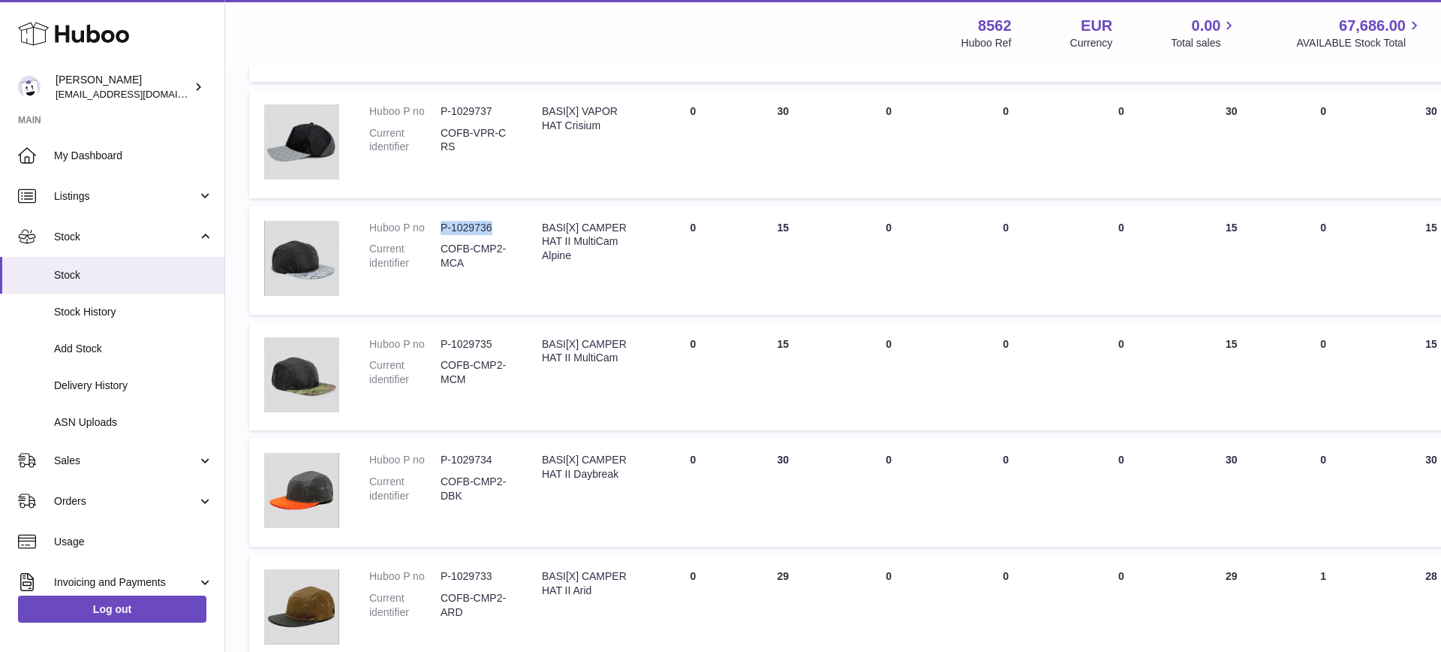
drag, startPoint x: 490, startPoint y: 227, endPoint x: 444, endPoint y: 227, distance: 45.8
click at [444, 227] on dd "P-1029736" at bounding box center [476, 228] width 71 height 14
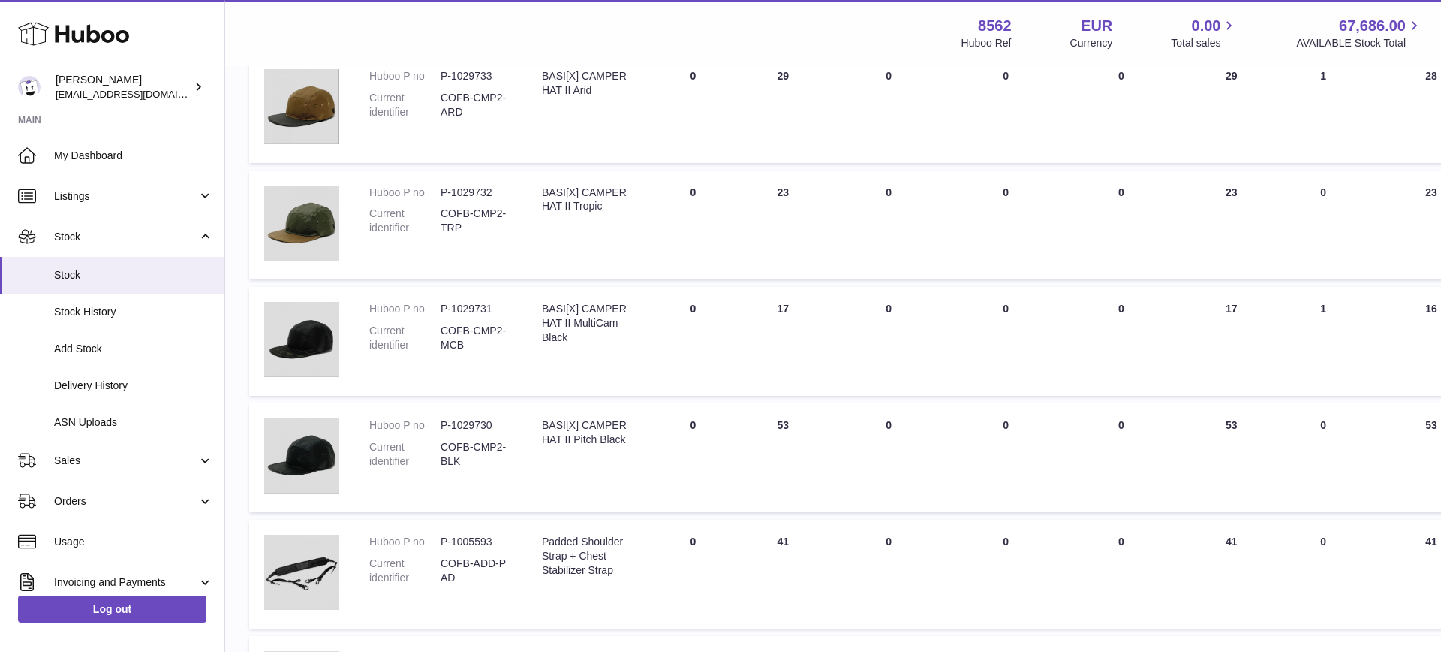
scroll to position [2216, 0]
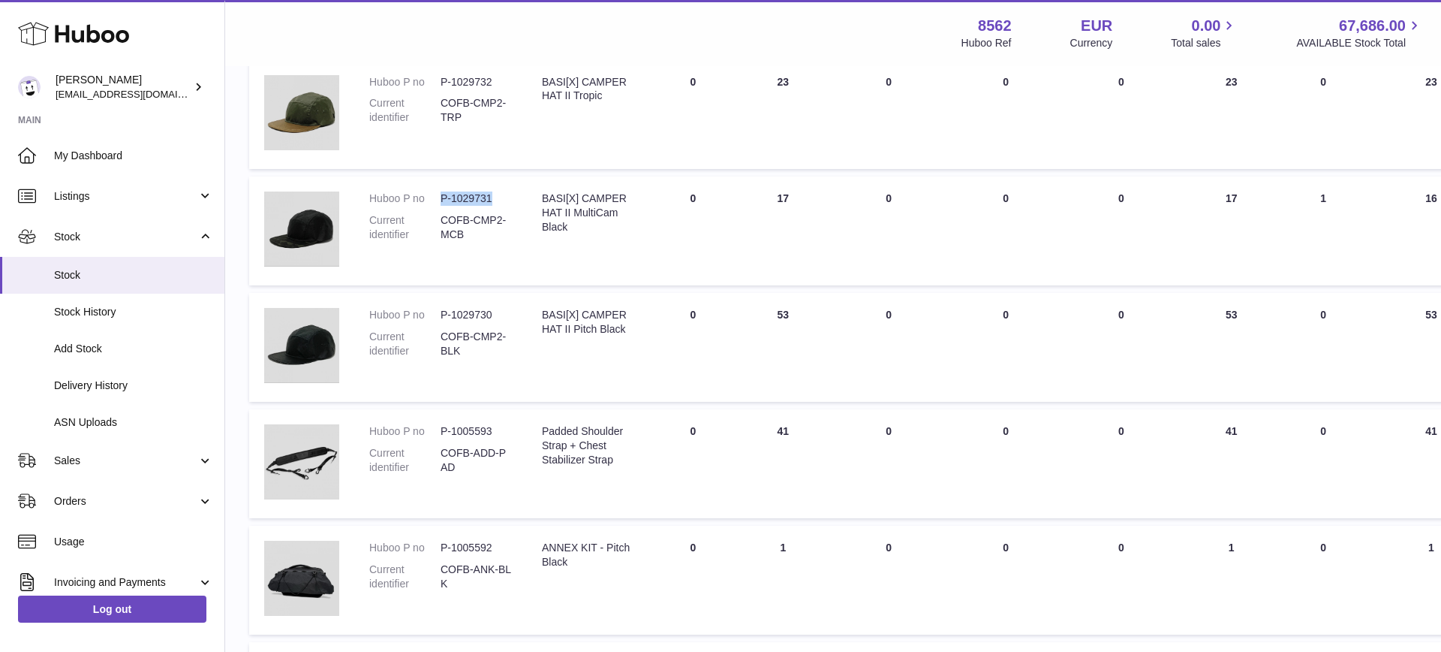
drag, startPoint x: 490, startPoint y: 195, endPoint x: 441, endPoint y: 195, distance: 49.5
click at [441, 195] on dd "P-1029731" at bounding box center [476, 198] width 71 height 14
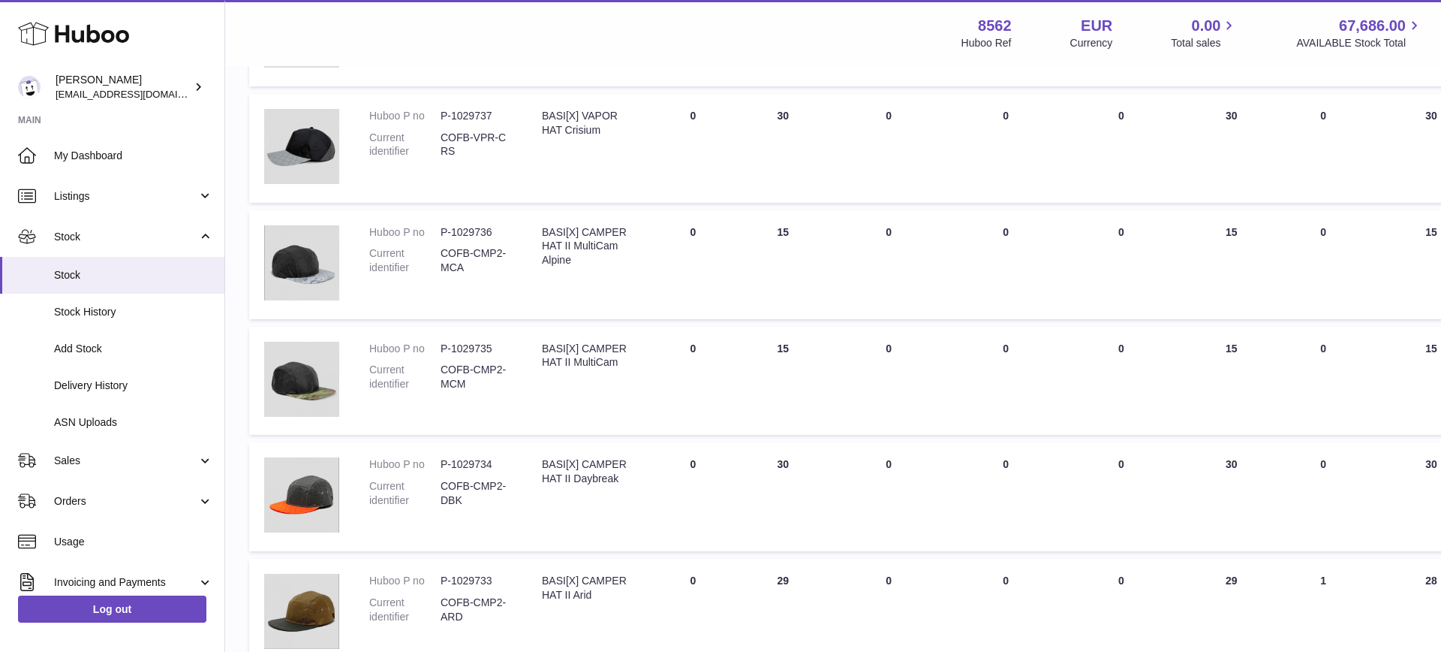
scroll to position [1551, 0]
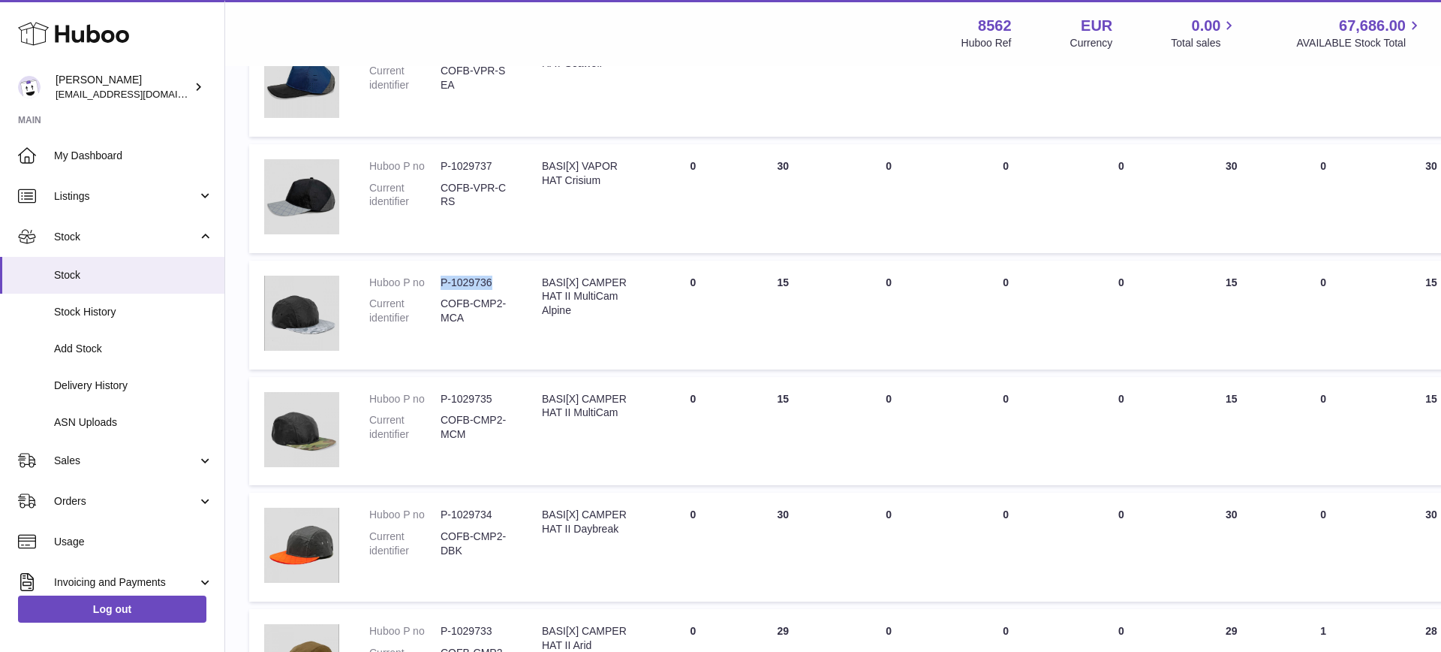
drag, startPoint x: 489, startPoint y: 278, endPoint x: 442, endPoint y: 278, distance: 47.3
click at [441, 279] on dd "P-1029736" at bounding box center [476, 282] width 71 height 14
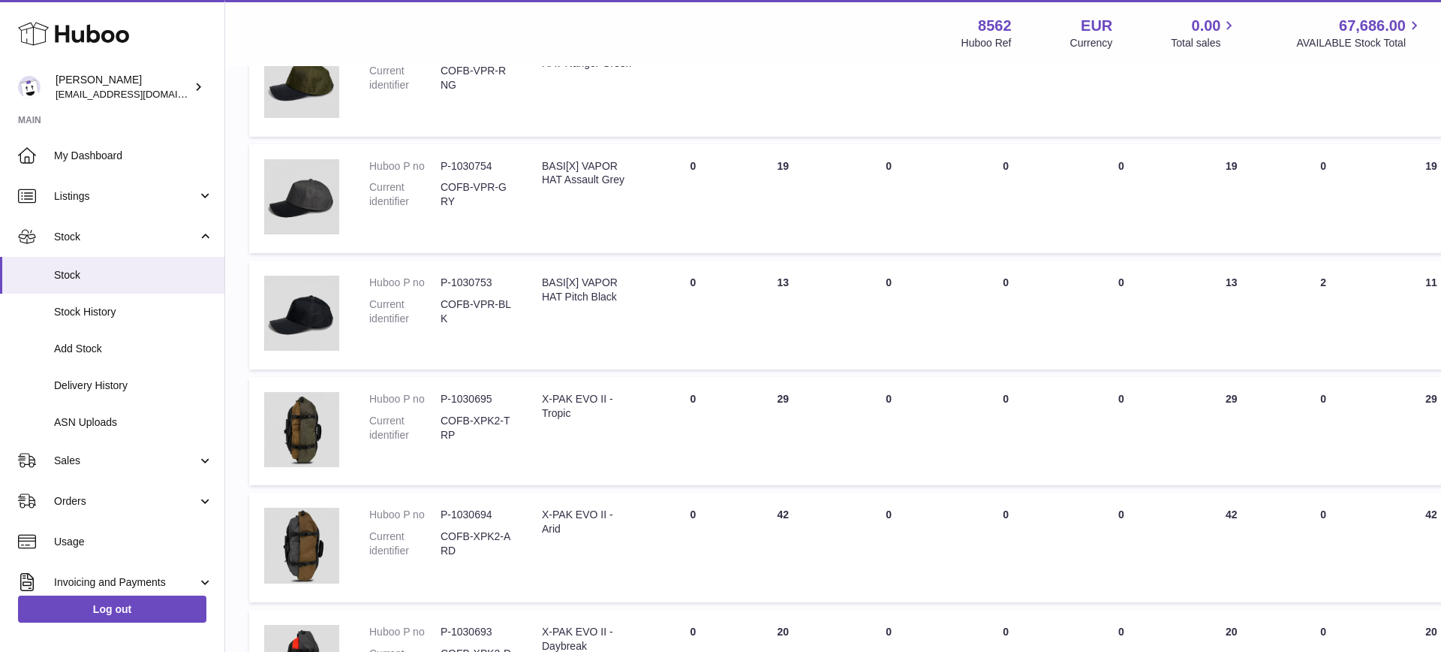
scroll to position [735, 0]
drag, startPoint x: 491, startPoint y: 284, endPoint x: 444, endPoint y: 282, distance: 46.6
click at [444, 282] on dd "P-1030753" at bounding box center [476, 284] width 71 height 14
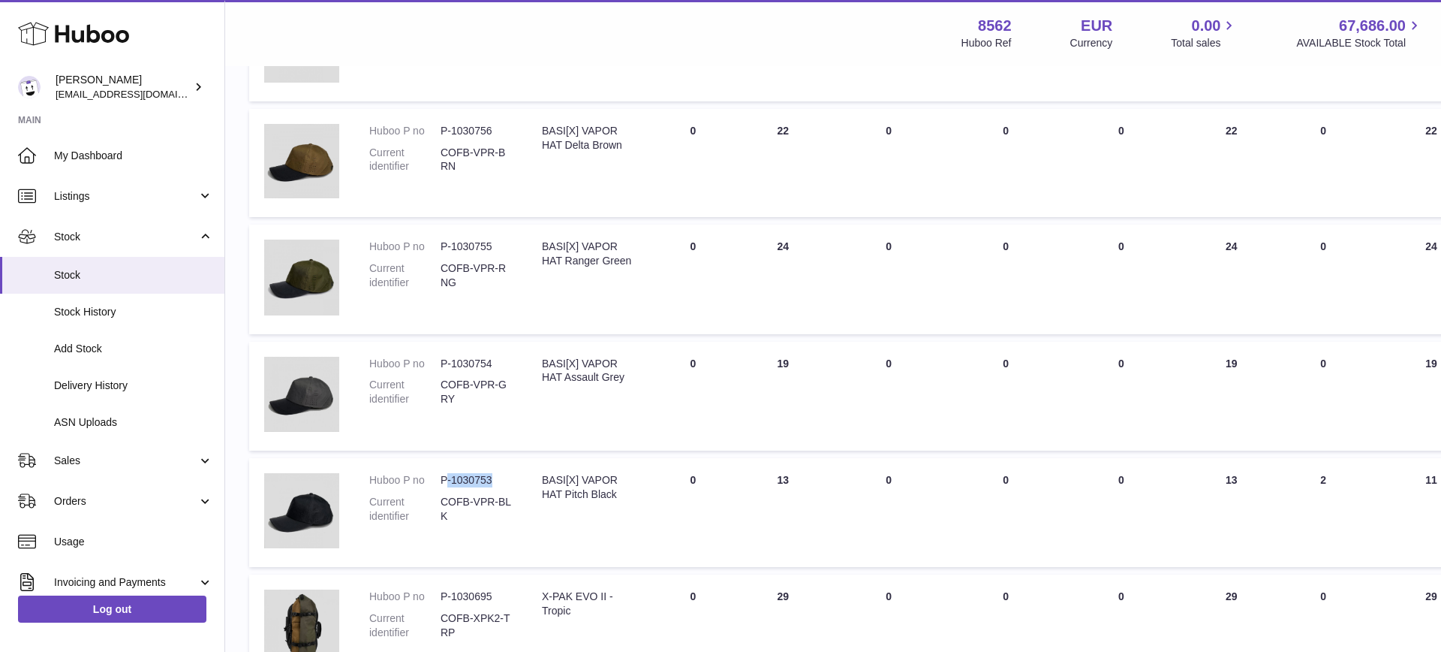
scroll to position [541, 0]
drag, startPoint x: 490, startPoint y: 360, endPoint x: 442, endPoint y: 360, distance: 48.0
click at [442, 360] on dd "P-1030754" at bounding box center [476, 361] width 71 height 14
drag, startPoint x: 492, startPoint y: 239, endPoint x: 442, endPoint y: 242, distance: 49.6
click at [442, 242] on dd "P-1030755" at bounding box center [476, 244] width 71 height 14
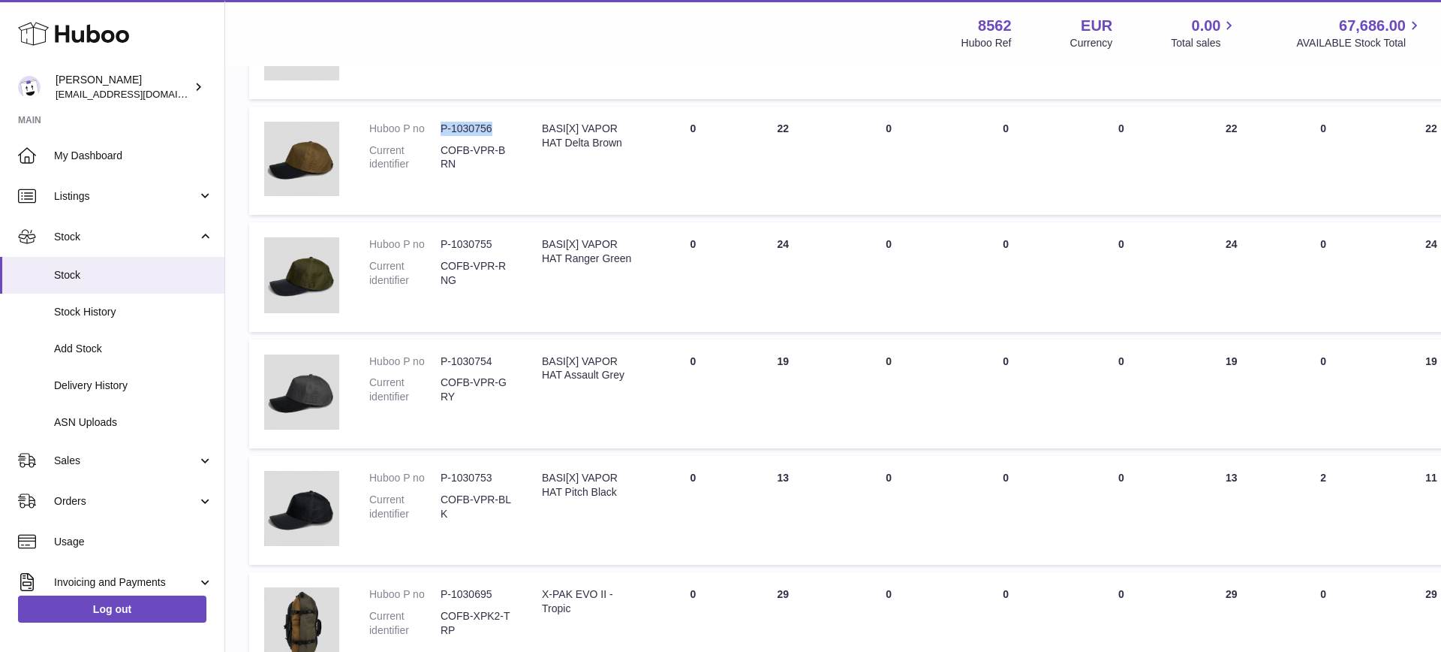
drag, startPoint x: 490, startPoint y: 127, endPoint x: 444, endPoint y: 129, distance: 45.8
click at [443, 129] on dd "P-1030756" at bounding box center [476, 129] width 71 height 14
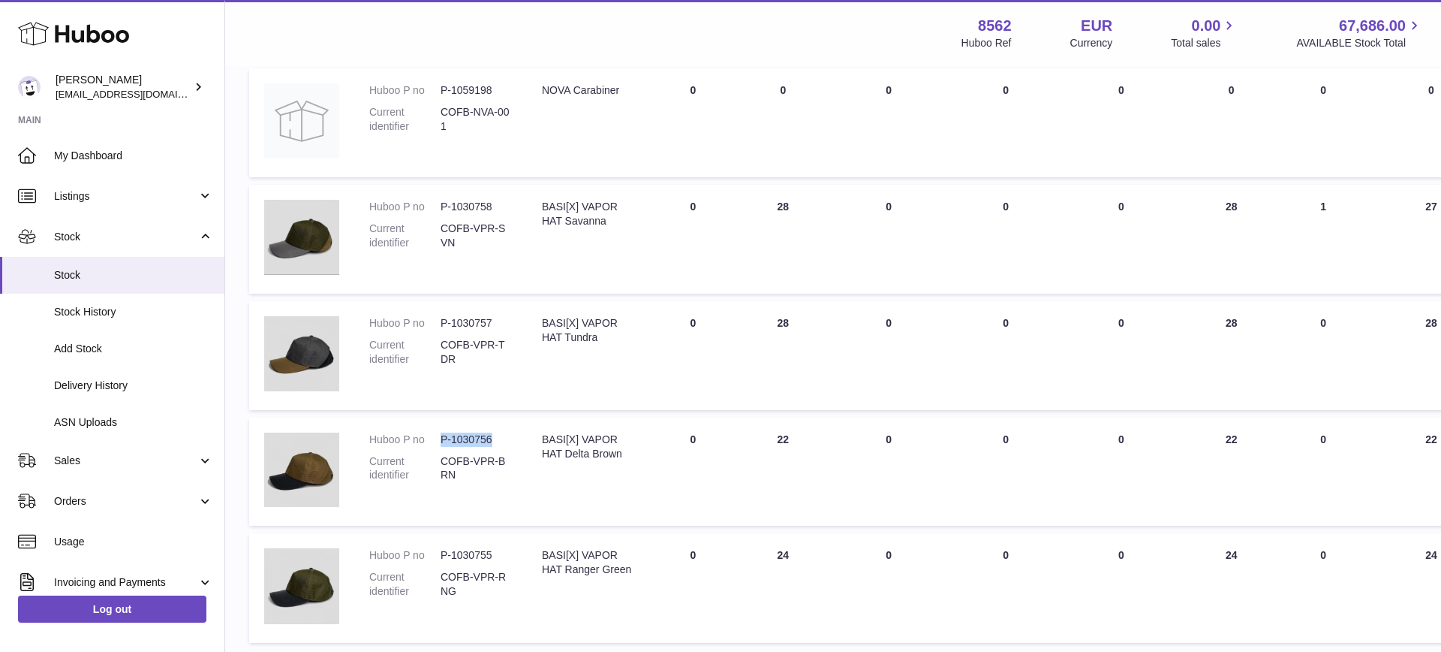
scroll to position [215, 0]
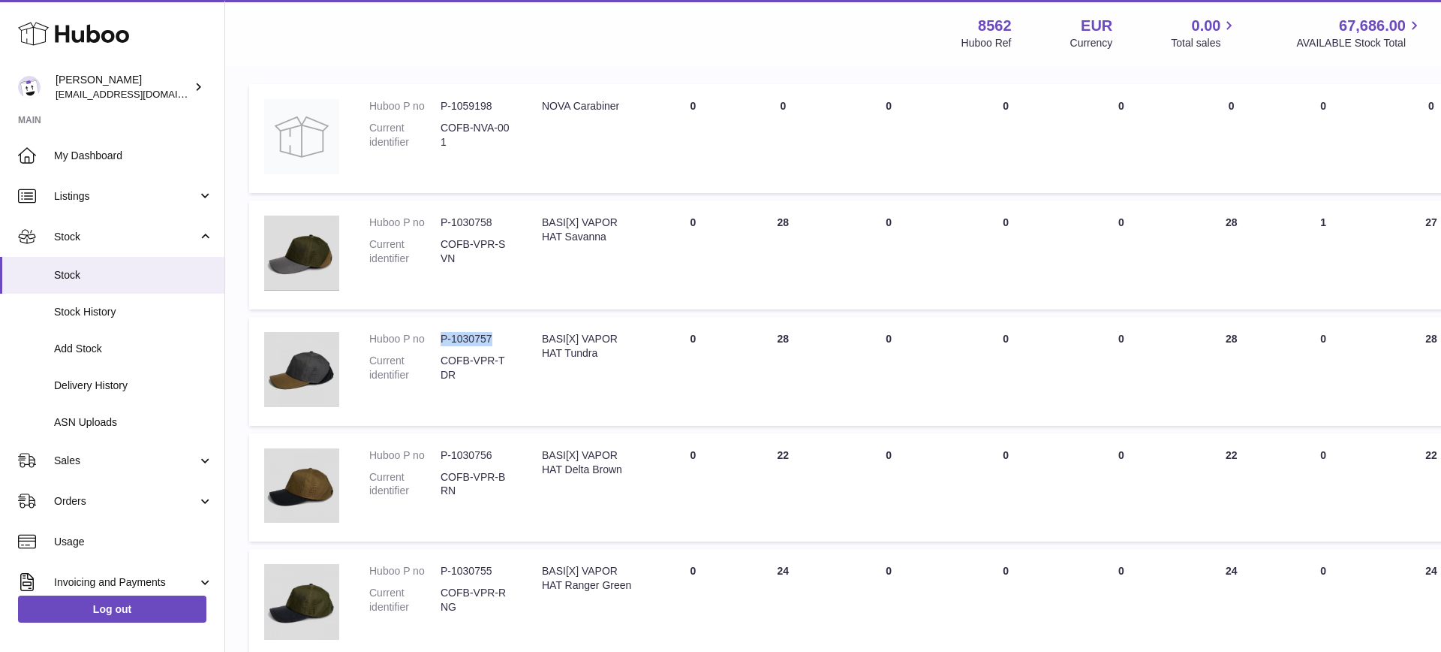
drag, startPoint x: 491, startPoint y: 338, endPoint x: 442, endPoint y: 337, distance: 48.8
click at [442, 337] on dd "P-1030757" at bounding box center [476, 339] width 71 height 14
drag, startPoint x: 490, startPoint y: 222, endPoint x: 441, endPoint y: 218, distance: 49.0
click at [441, 218] on dd "P-1030758" at bounding box center [476, 222] width 71 height 14
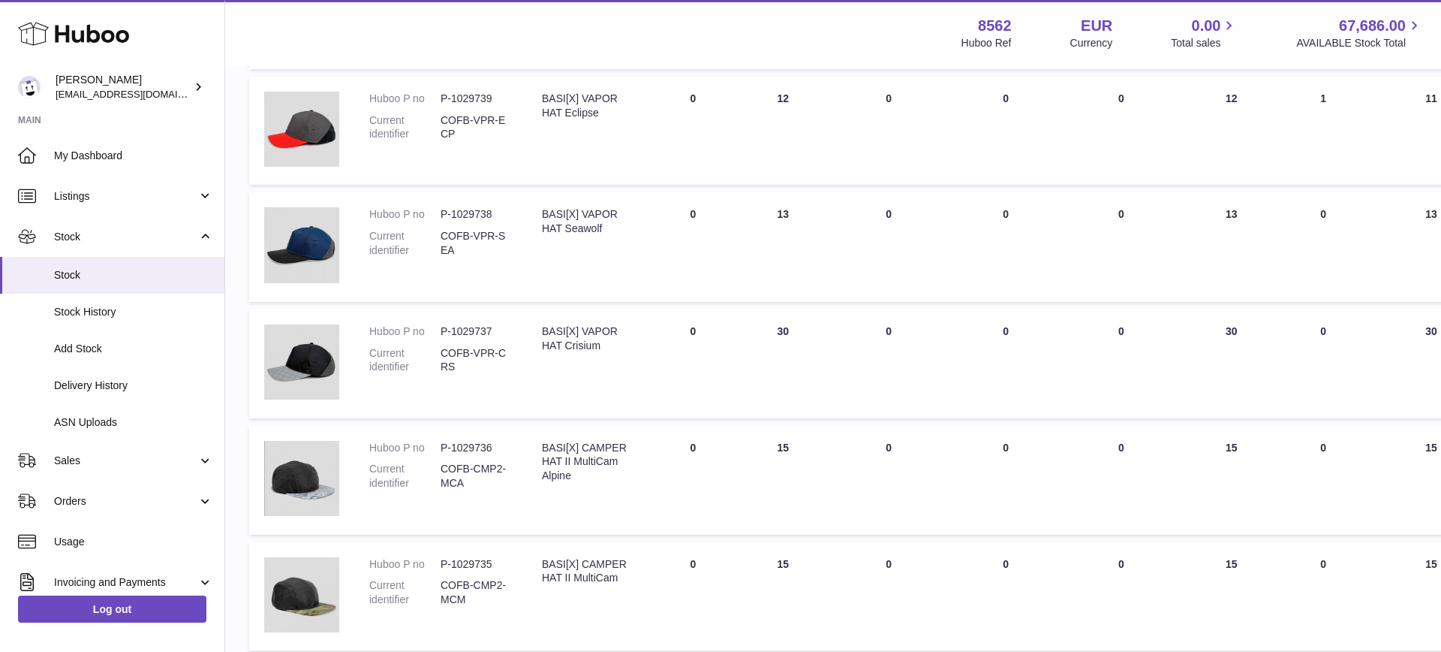
scroll to position [1379, 0]
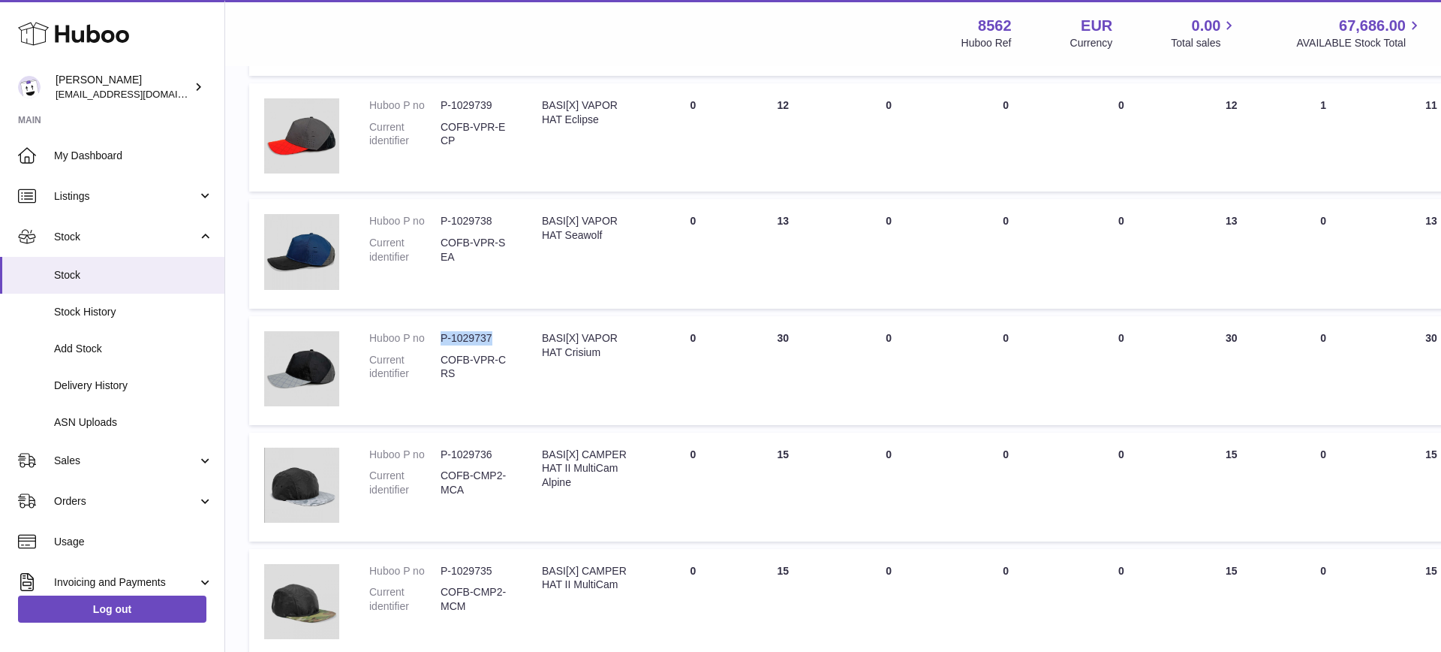
drag, startPoint x: 490, startPoint y: 334, endPoint x: 443, endPoint y: 331, distance: 47.4
click at [443, 333] on dd "P-1029737" at bounding box center [476, 338] width 71 height 14
drag, startPoint x: 491, startPoint y: 218, endPoint x: 444, endPoint y: 217, distance: 47.3
click at [444, 217] on dd "P-1029738" at bounding box center [476, 221] width 71 height 14
drag, startPoint x: 492, startPoint y: 101, endPoint x: 441, endPoint y: 99, distance: 50.3
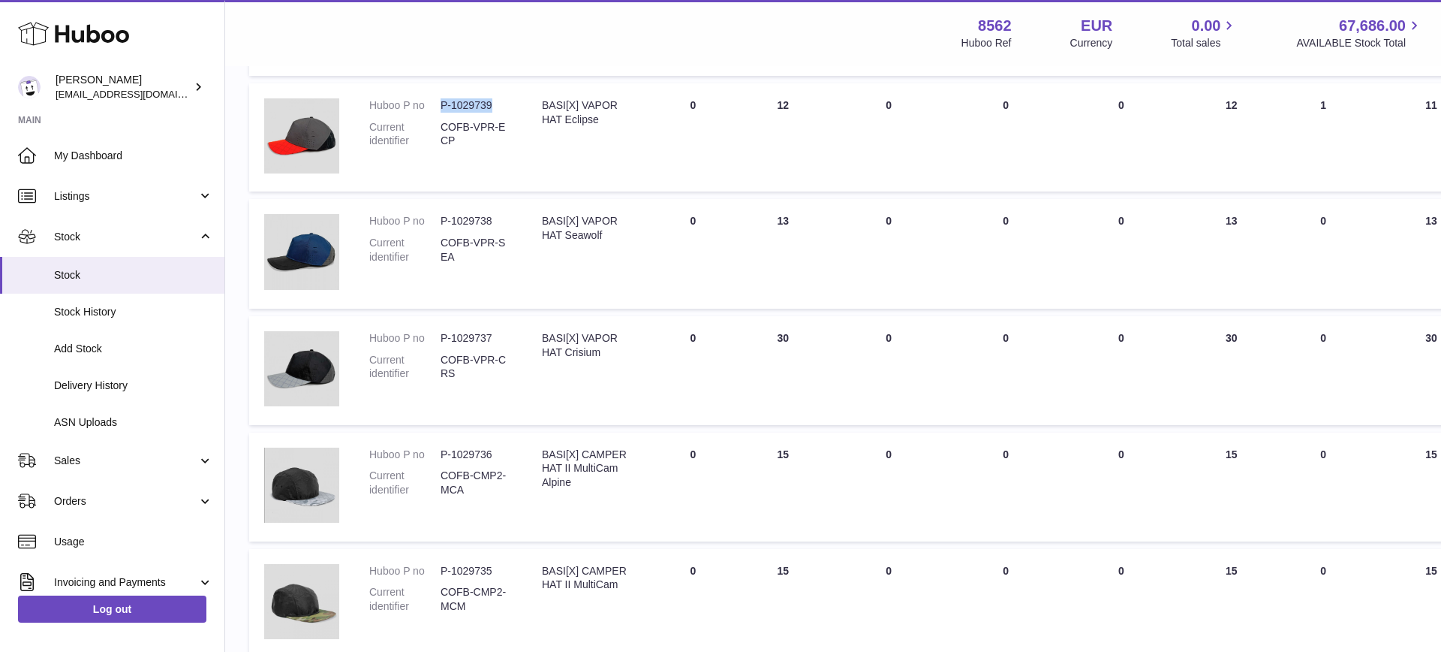
click at [441, 99] on dd "P-1029739" at bounding box center [476, 105] width 71 height 14
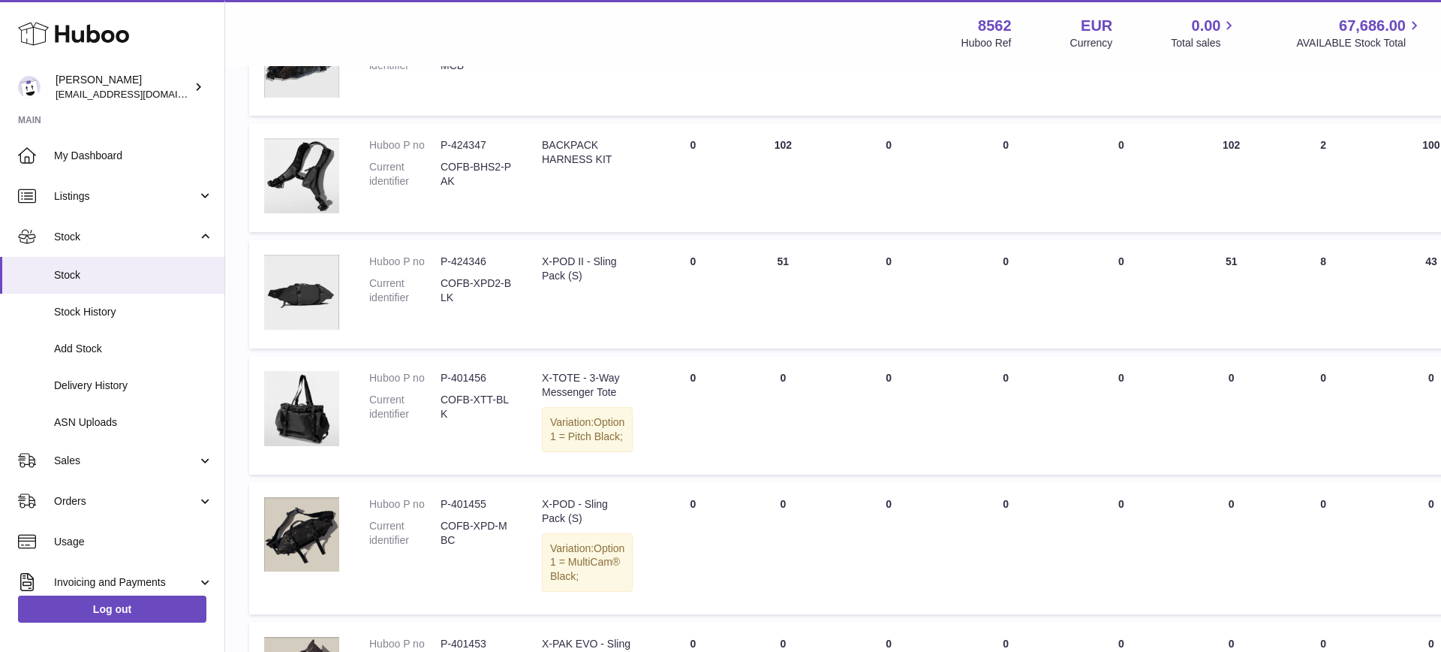
scroll to position [5019, 0]
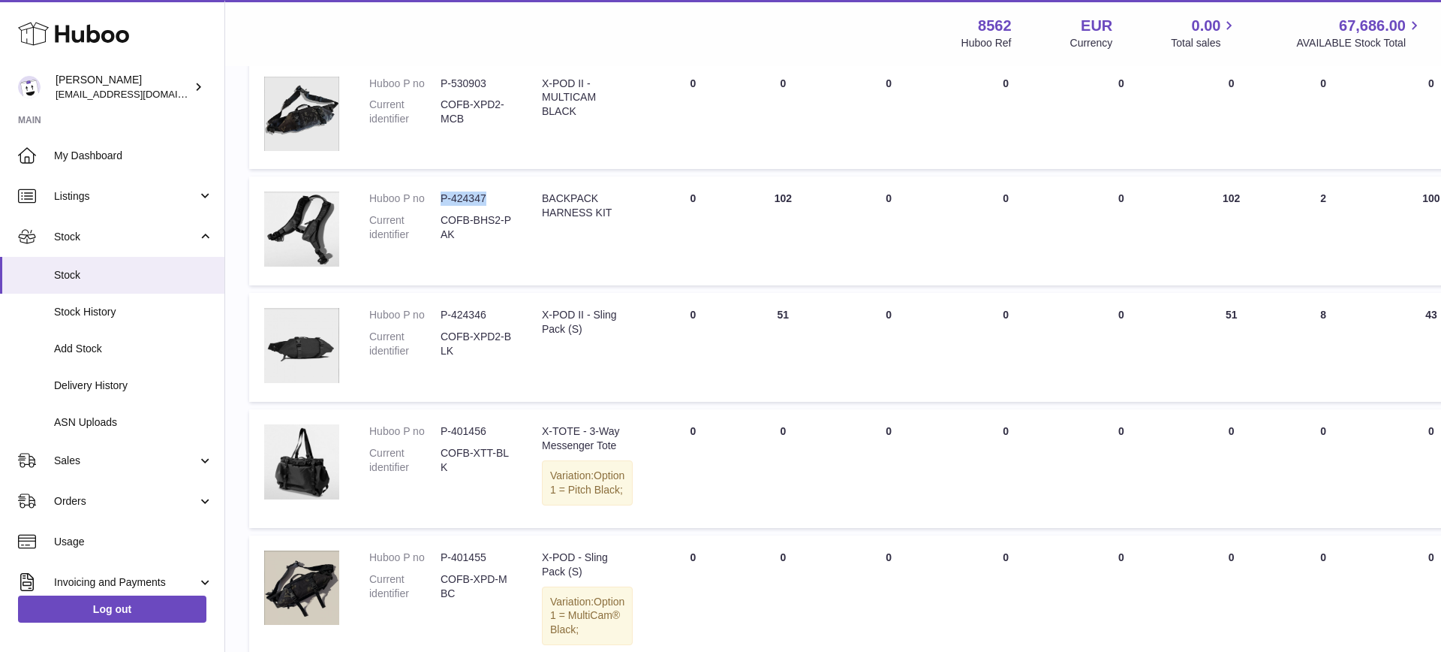
drag, startPoint x: 485, startPoint y: 255, endPoint x: 443, endPoint y: 254, distance: 42.1
click at [443, 206] on dd "P-424347" at bounding box center [476, 198] width 71 height 14
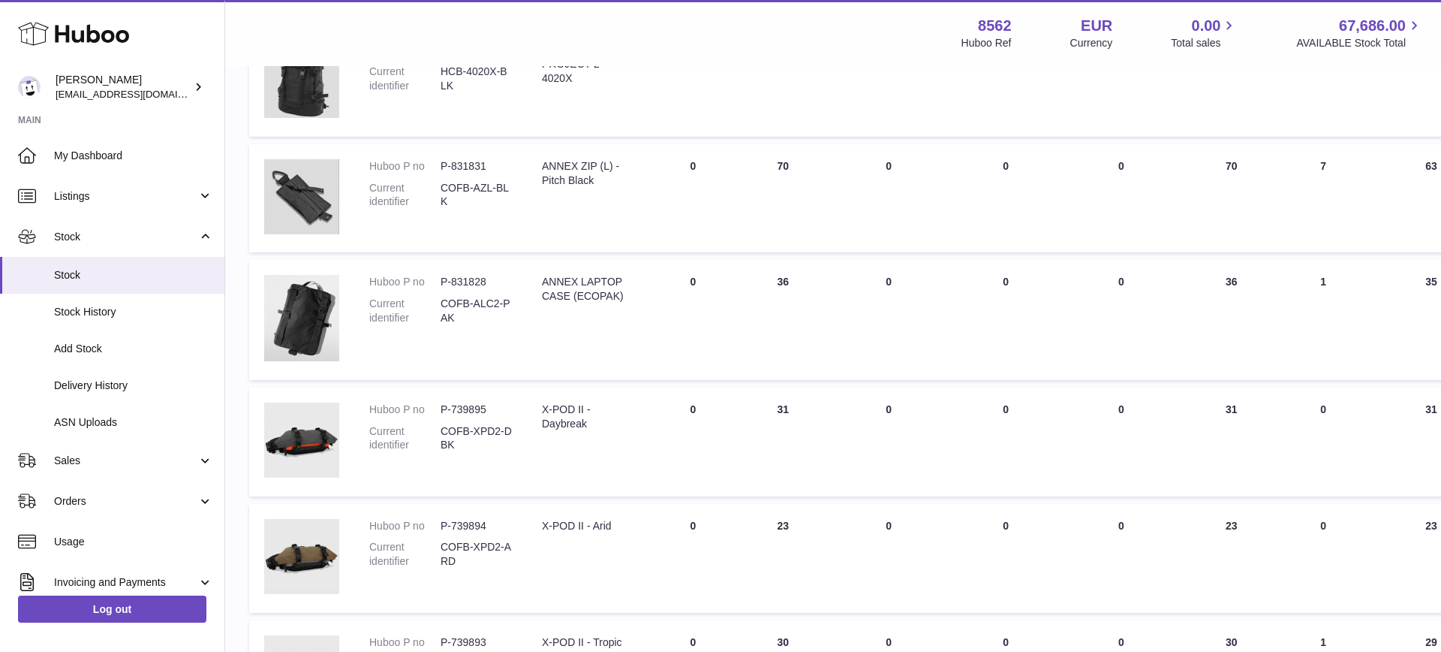
scroll to position [3541, 0]
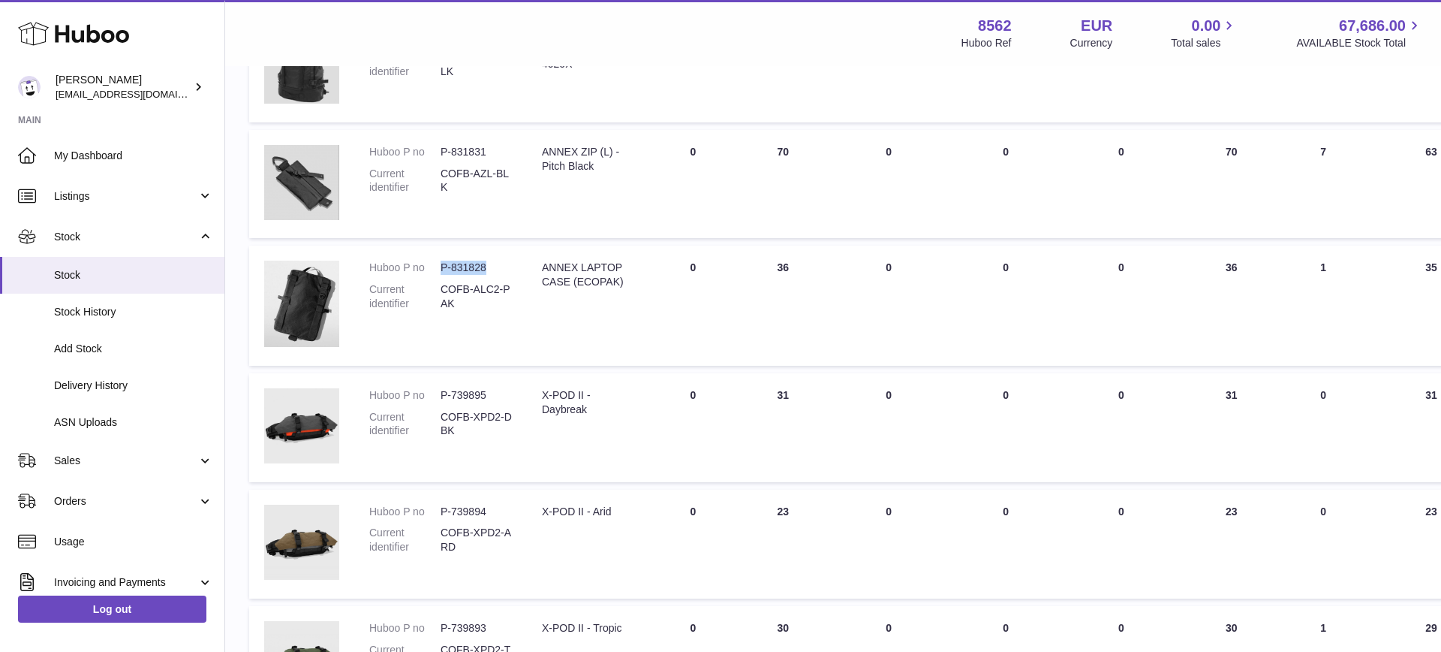
drag, startPoint x: 483, startPoint y: 266, endPoint x: 447, endPoint y: 266, distance: 36.0
click at [442, 266] on dd "P-831828" at bounding box center [476, 267] width 71 height 14
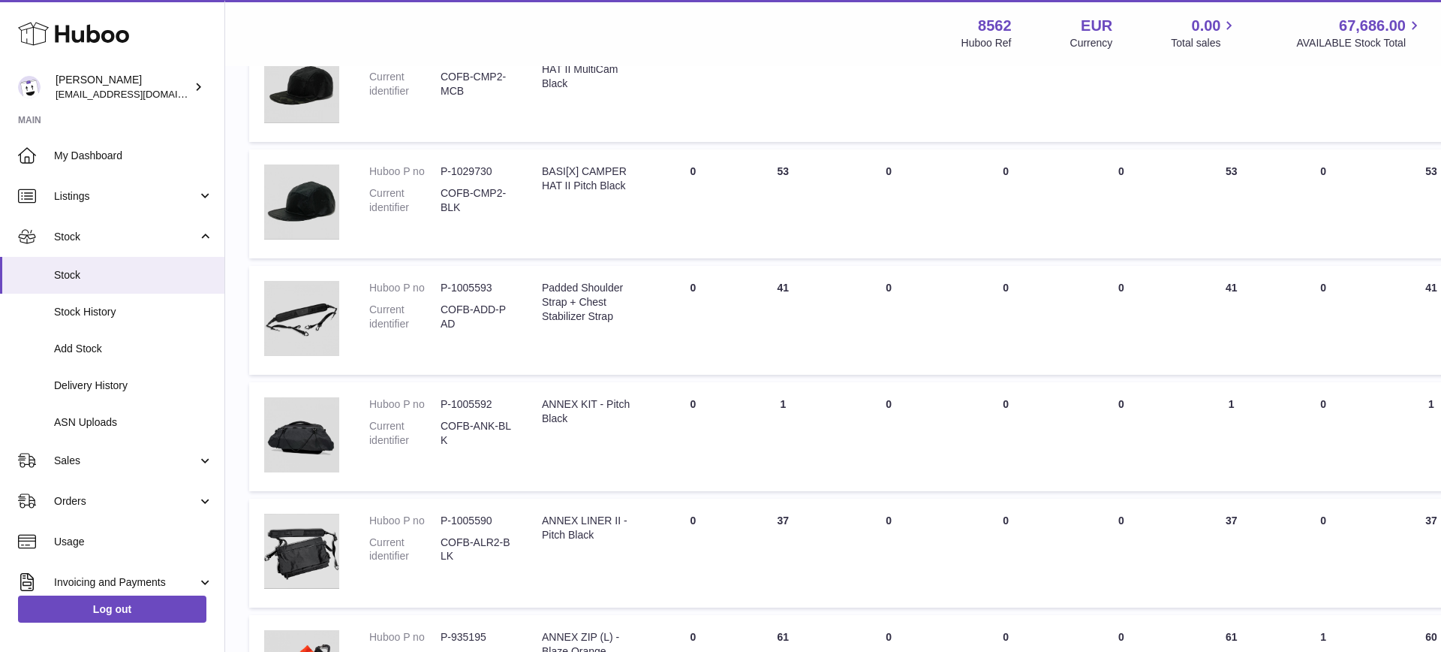
scroll to position [2332, 0]
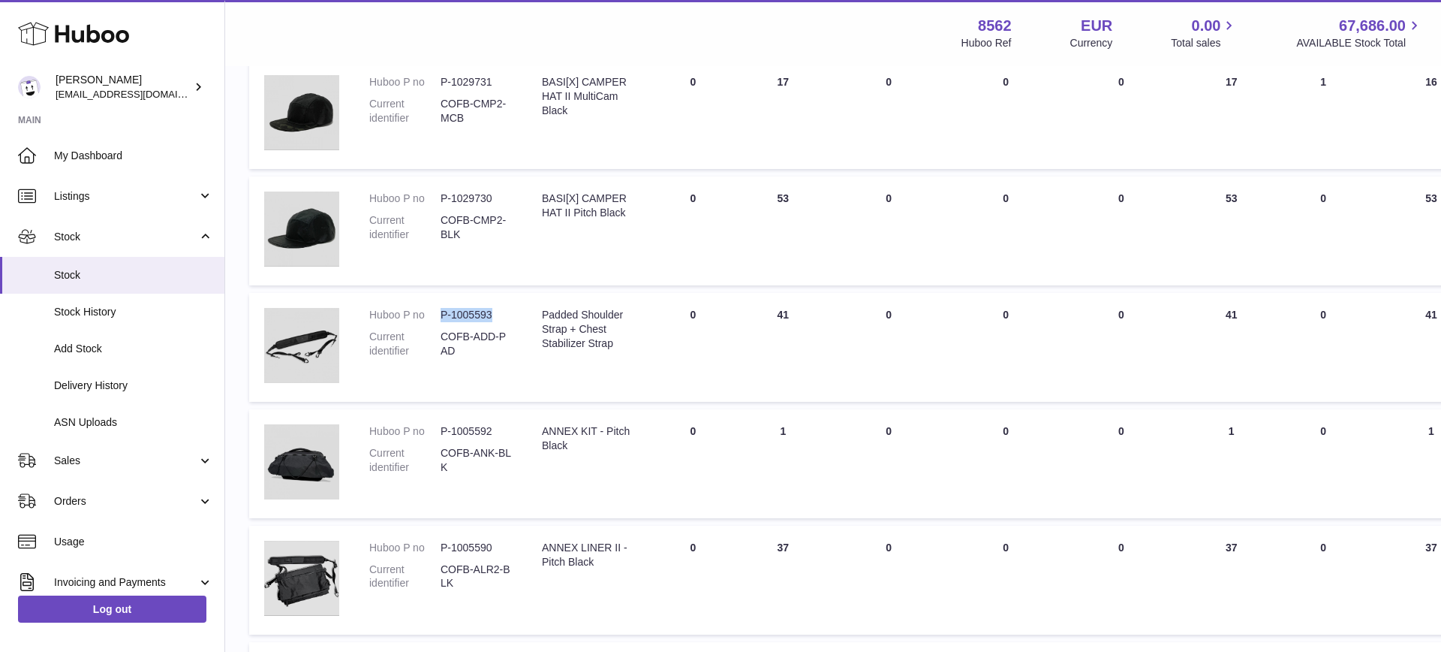
drag, startPoint x: 490, startPoint y: 312, endPoint x: 444, endPoint y: 312, distance: 46.5
click at [444, 312] on dd "P-1005593" at bounding box center [476, 315] width 71 height 14
drag, startPoint x: 443, startPoint y: 312, endPoint x: 490, endPoint y: 309, distance: 47.3
click at [490, 309] on dd "P-1005593" at bounding box center [476, 315] width 71 height 14
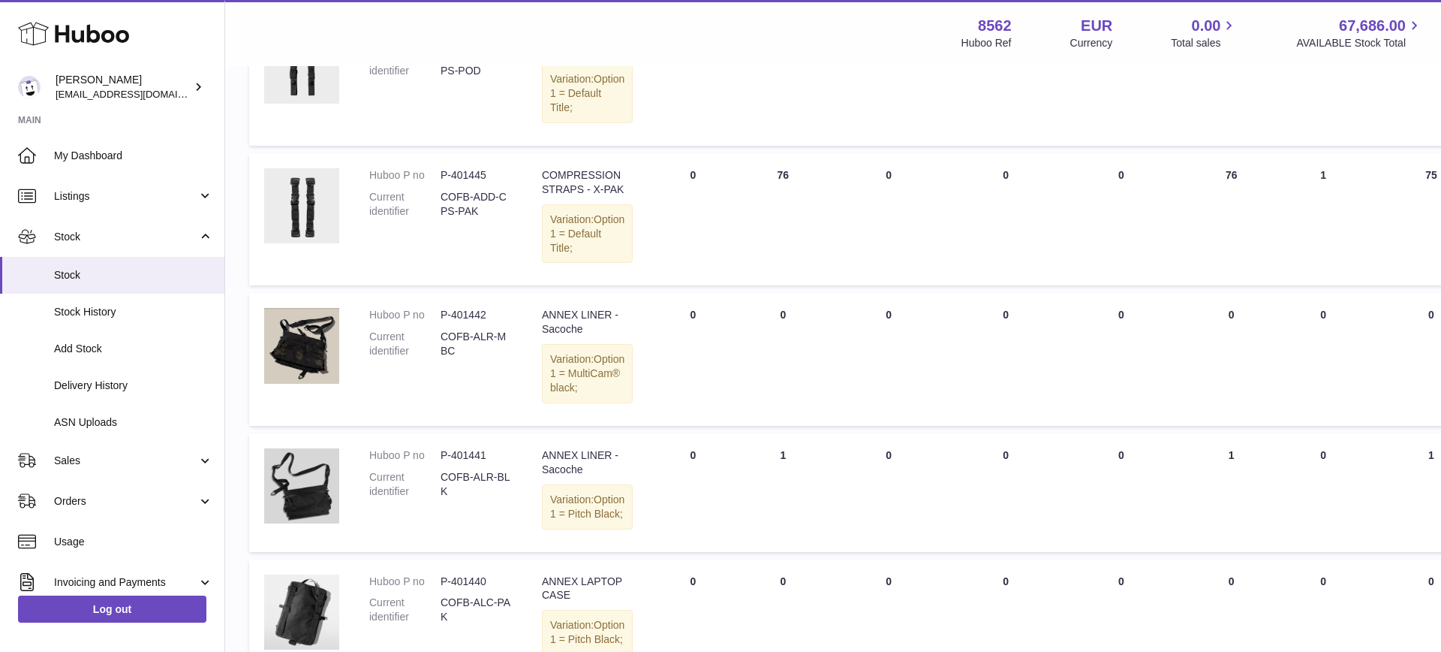
scroll to position [6628, 0]
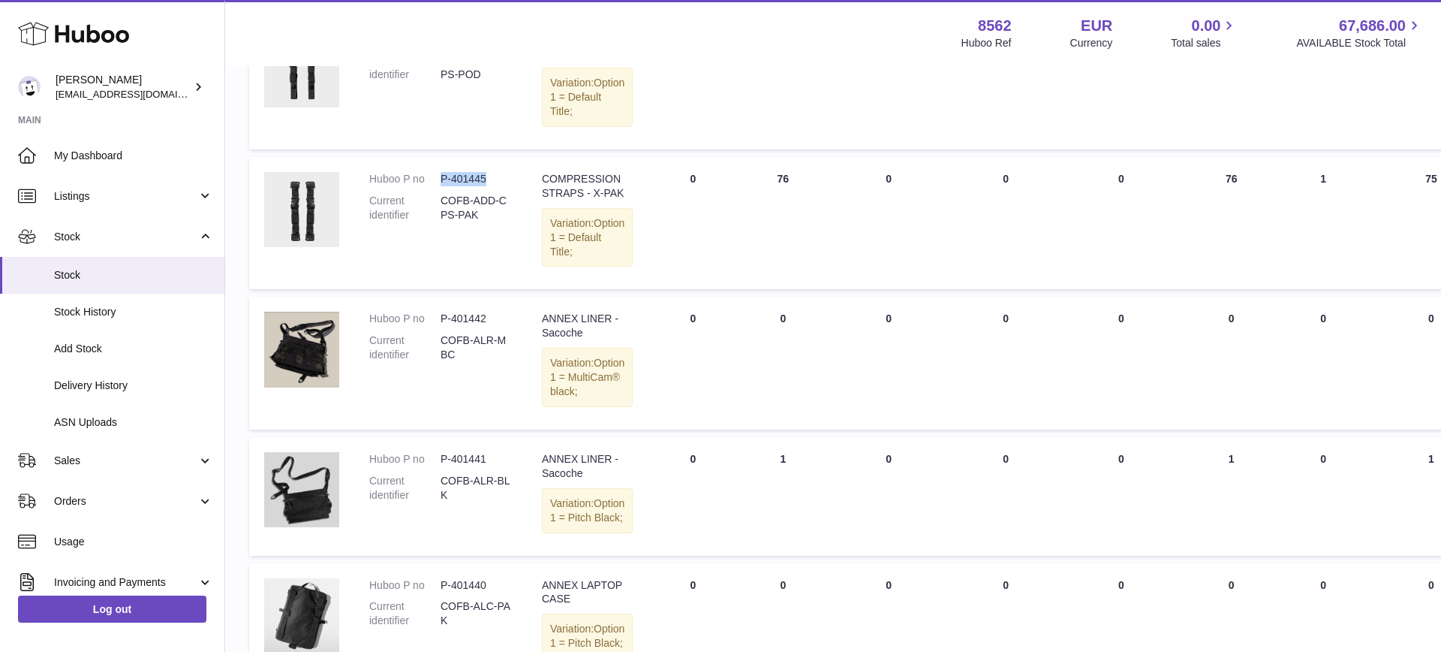
drag, startPoint x: 485, startPoint y: 350, endPoint x: 445, endPoint y: 347, distance: 39.9
click at [443, 186] on dd "P-401445" at bounding box center [476, 179] width 71 height 14
drag, startPoint x: 485, startPoint y: 194, endPoint x: 444, endPoint y: 193, distance: 41.3
click at [442, 47] on dd "P-401446" at bounding box center [476, 39] width 71 height 14
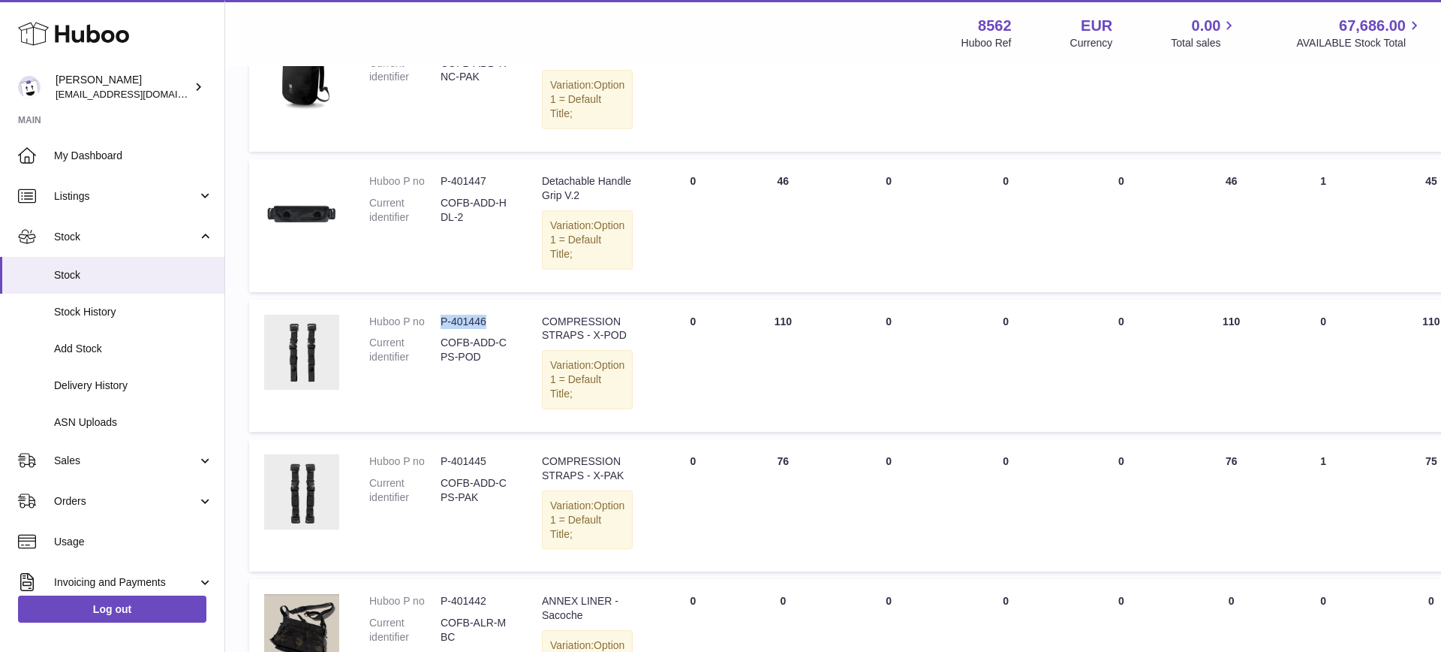
scroll to position [6343, 0]
drag, startPoint x: 485, startPoint y: 339, endPoint x: 444, endPoint y: 338, distance: 41.3
click at [442, 191] on dd "P-401447" at bounding box center [476, 184] width 71 height 14
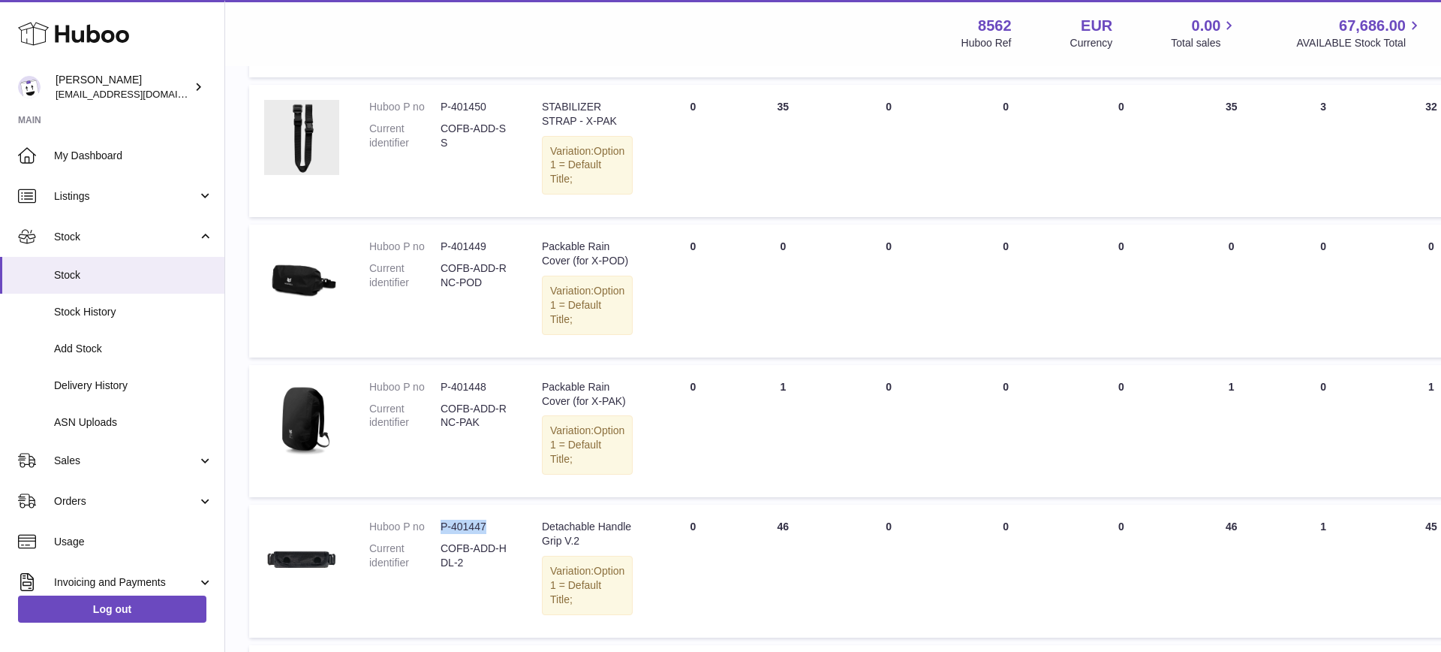
scroll to position [5958, 0]
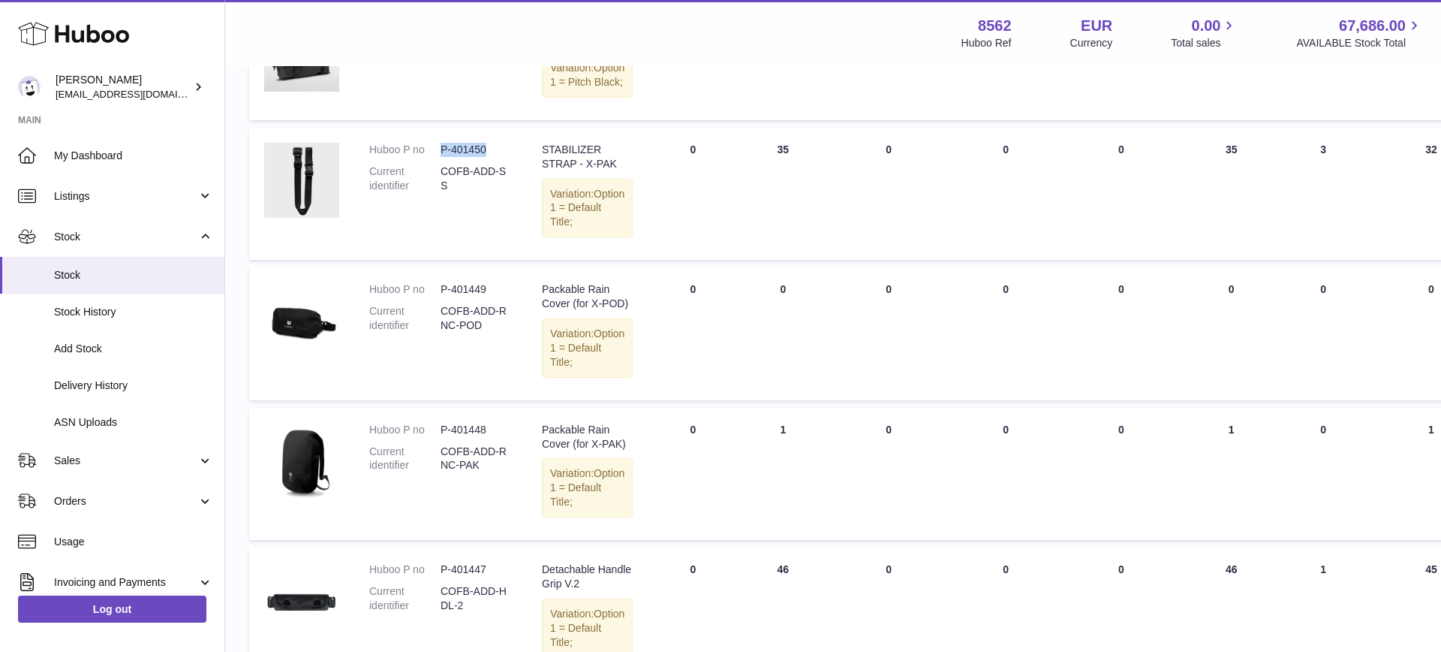
drag, startPoint x: 483, startPoint y: 275, endPoint x: 441, endPoint y: 278, distance: 41.4
click at [441, 157] on dd "P-401450" at bounding box center [476, 150] width 71 height 14
click at [1007, 23] on strong "8562" at bounding box center [995, 26] width 34 height 20
click at [387, 37] on div "Menu Huboo 8562 Huboo Ref EUR Currency 0.00 Total sales 67,686.00 AVAILABLE Sto…" at bounding box center [833, 33] width 1180 height 35
